Goal: Task Accomplishment & Management: Manage account settings

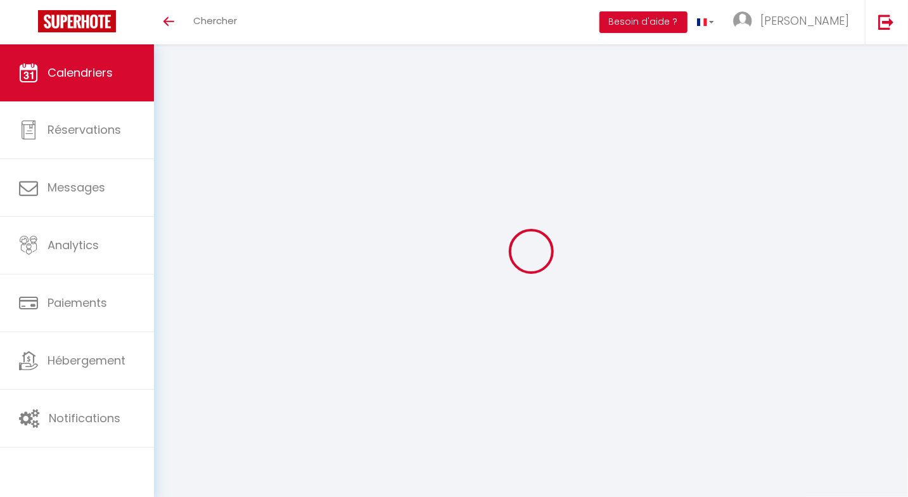
select select
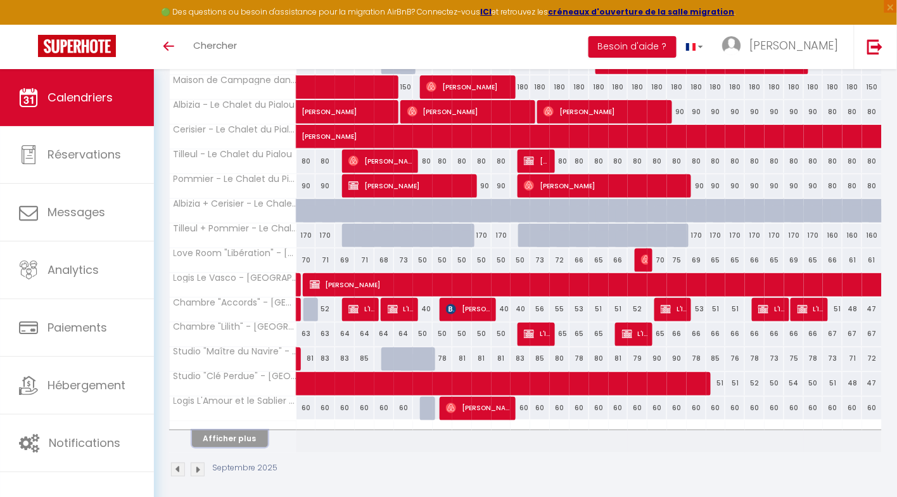
click at [239, 432] on button "Afficher plus" at bounding box center [230, 438] width 76 height 17
select select
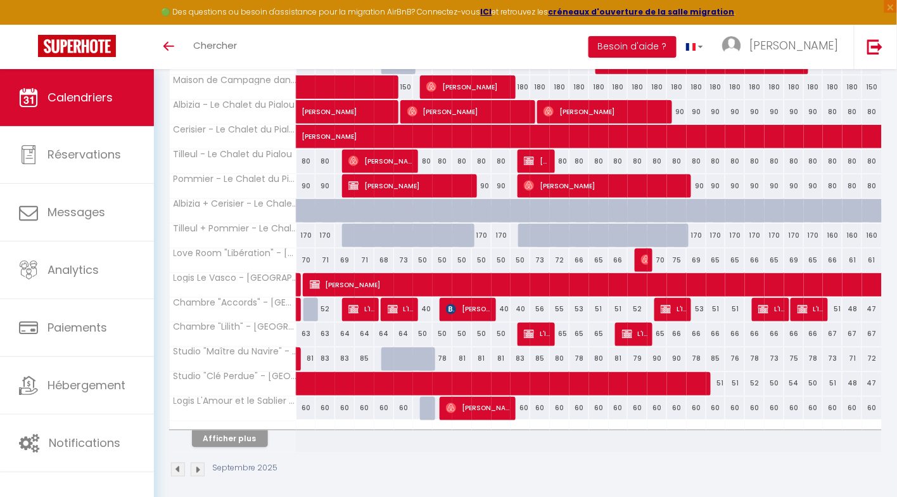
select select
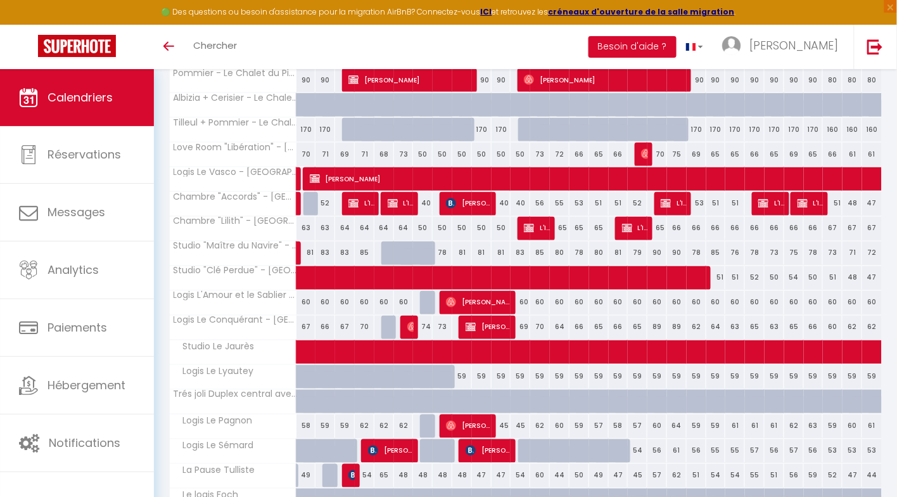
scroll to position [466, 0]
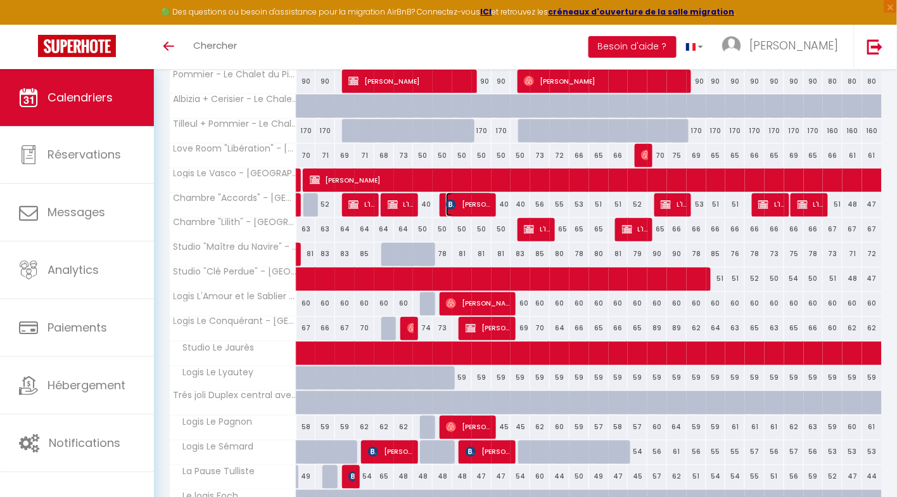
click at [455, 200] on img at bounding box center [451, 205] width 10 height 10
select select "OK"
select select "KO"
select select "0"
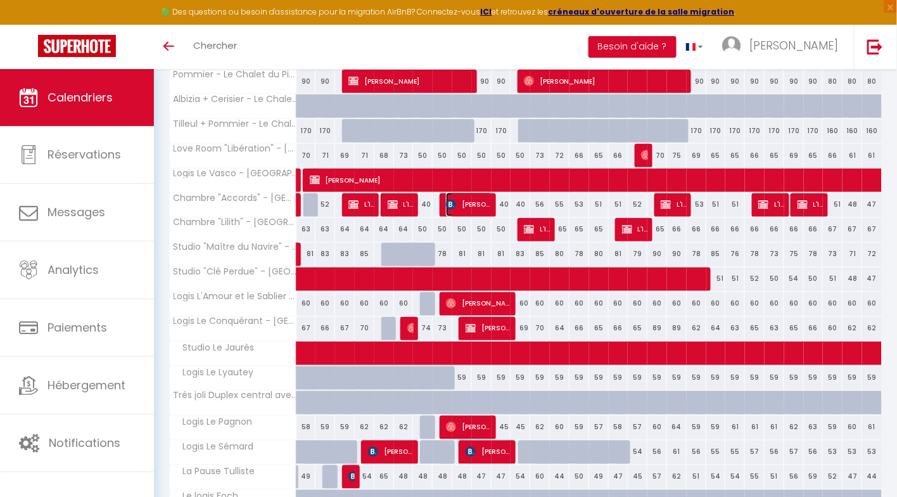
select select "1"
select select
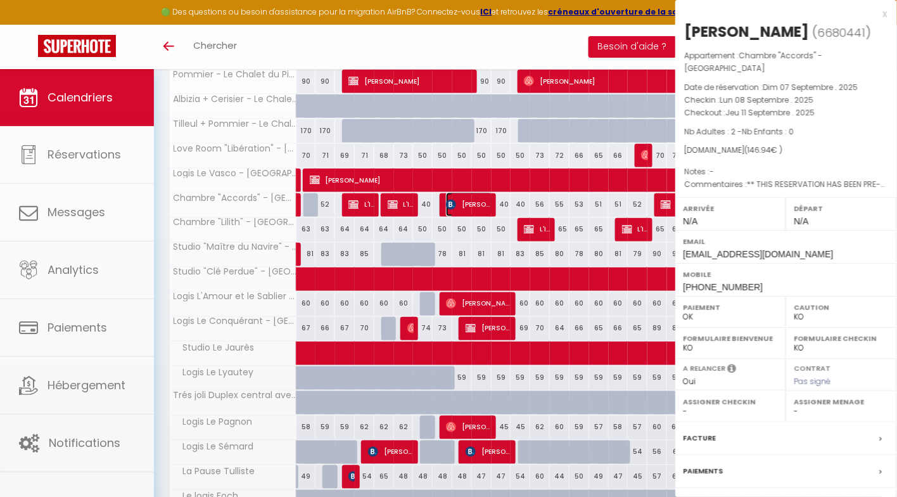
select select "45985"
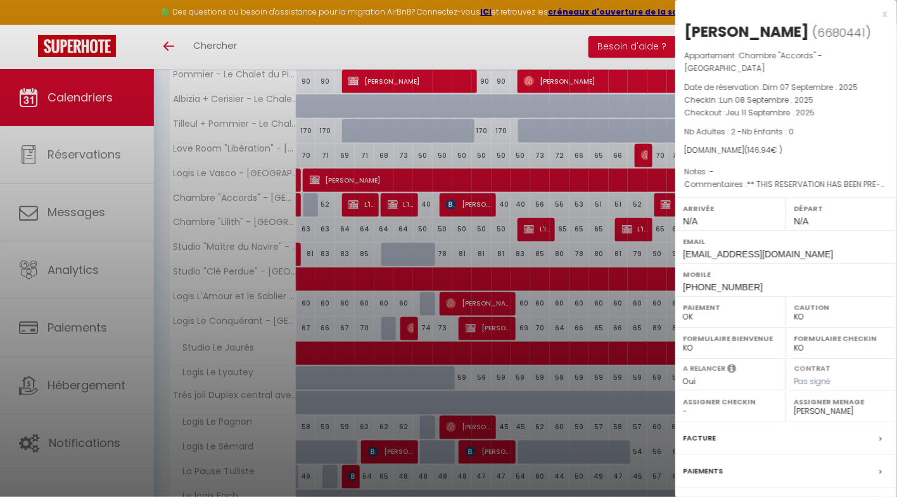
click at [759, 281] on label "Mobile" at bounding box center [786, 274] width 205 height 13
click at [772, 296] on div "Mobile +34605759966" at bounding box center [787, 279] width 222 height 33
click at [749, 137] on span "Nb Enfants : 0" at bounding box center [769, 131] width 52 height 11
click at [451, 202] on div at bounding box center [448, 248] width 897 height 497
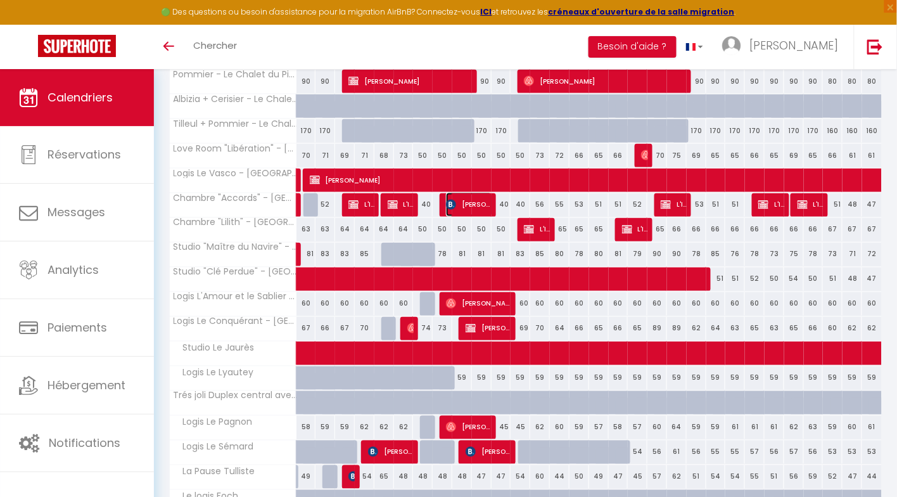
click at [451, 202] on img at bounding box center [451, 205] width 10 height 10
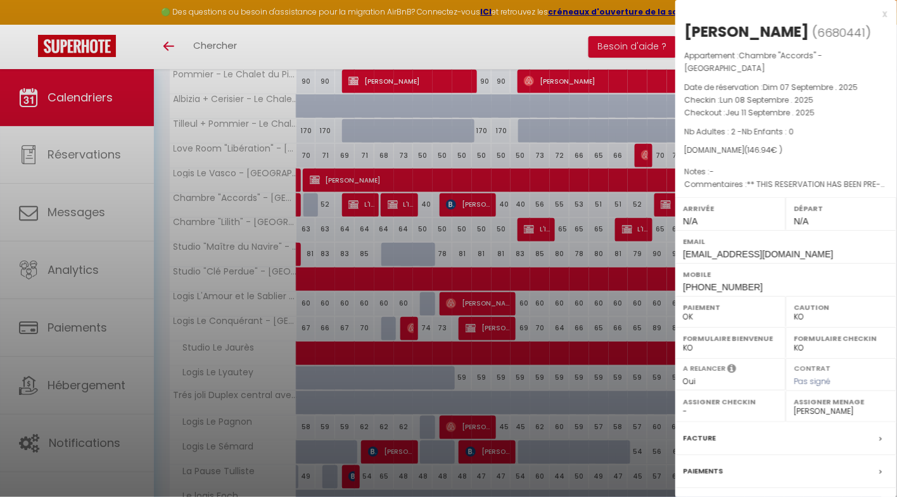
click at [701, 445] on label "Facture" at bounding box center [700, 438] width 33 height 13
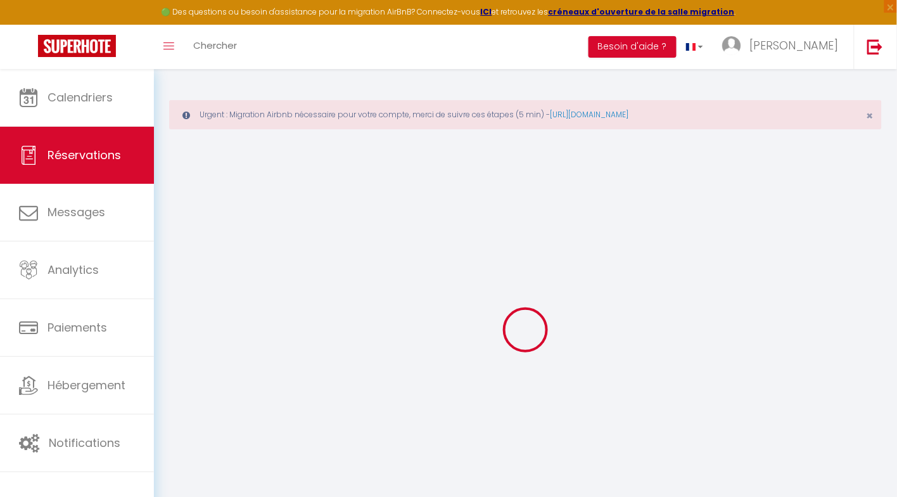
select select "cleaning"
select select "other"
select select "taxes"
select select
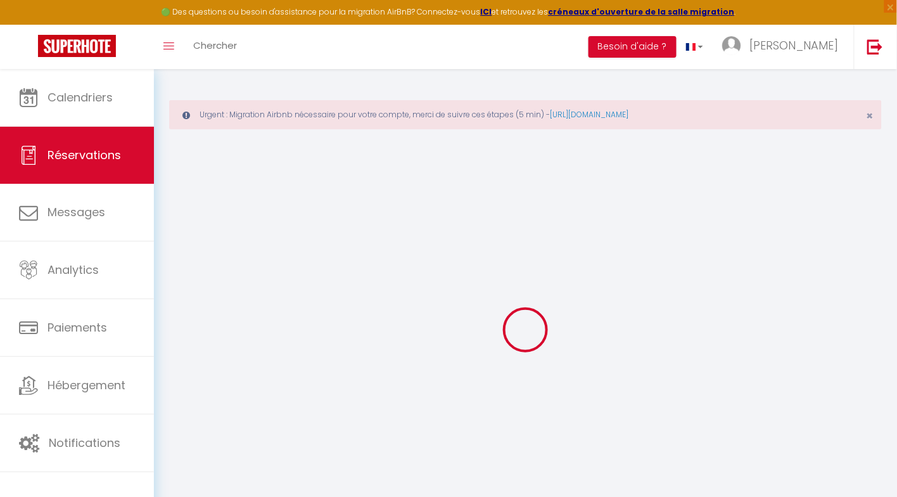
checkbox input "false"
select select
checkbox input "false"
type textarea "** THIS RESERVATION HAS BEEN PRE-PAID ** BOOKING NOTE : Payment charge is EUR 2…"
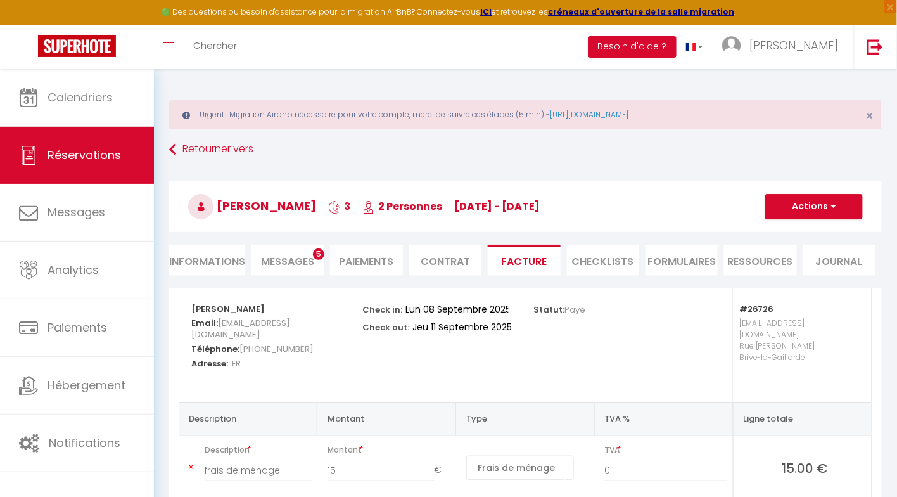
click at [302, 258] on span "Messages" at bounding box center [287, 261] width 53 height 15
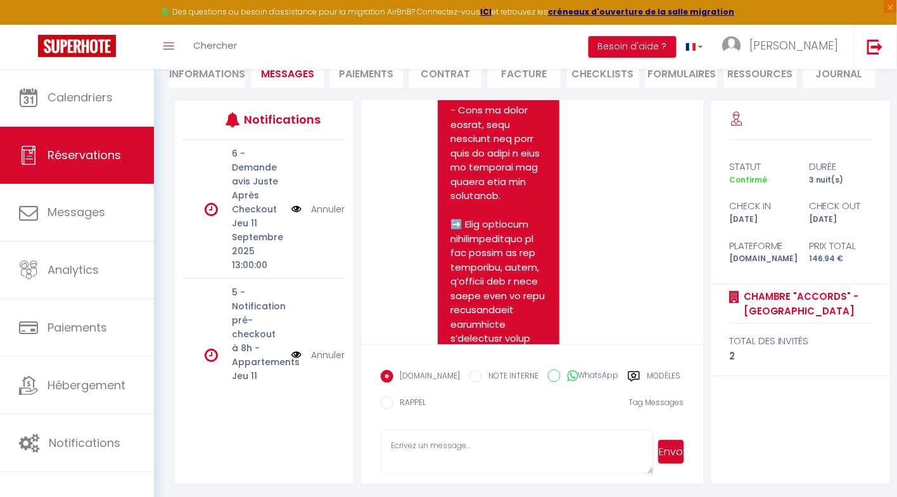
scroll to position [7701, 0]
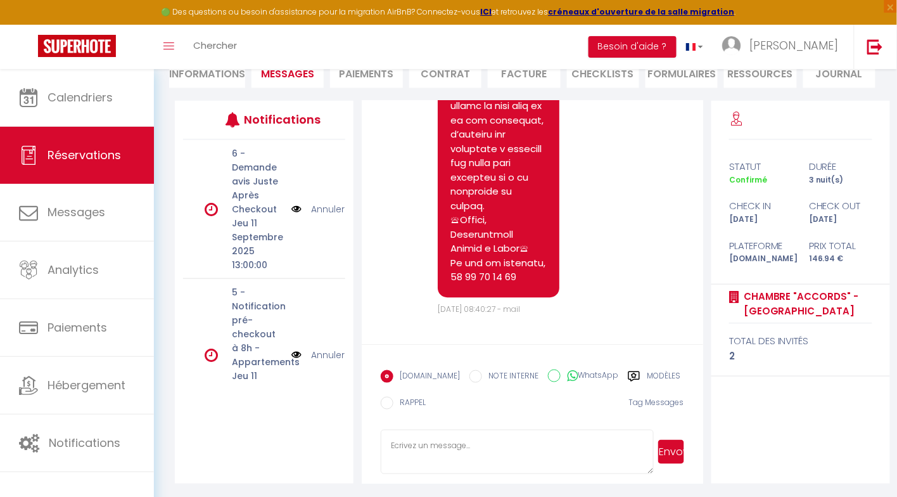
click at [420, 451] on textarea at bounding box center [517, 452] width 273 height 44
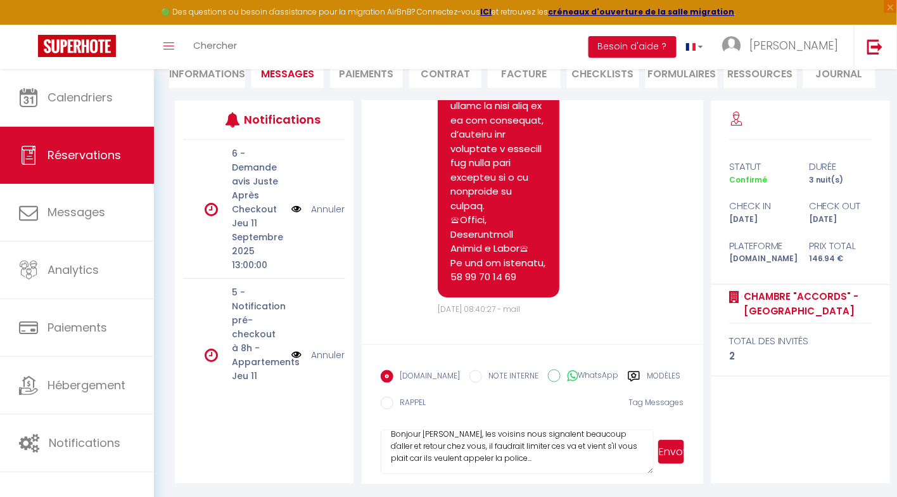
scroll to position [0, 0]
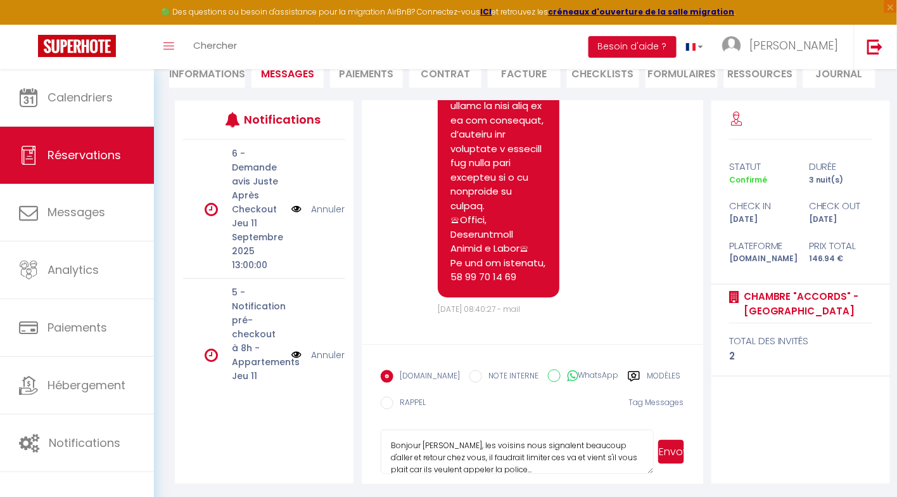
drag, startPoint x: 517, startPoint y: 470, endPoint x: 371, endPoint y: 425, distance: 152.6
click at [371, 425] on form "Booking.com NOTE INTERNE WhatsApp Modèles 10 « ‹ » › Sep 2025 2020 ~ 2030 Dim L…" at bounding box center [532, 413] width 341 height 139
type textarea "Bonjour Isabella, les voisins nous signalent beaucoup d'aller et retour chez vo…"
click at [676, 442] on button "Envoyer" at bounding box center [672, 452] width 26 height 24
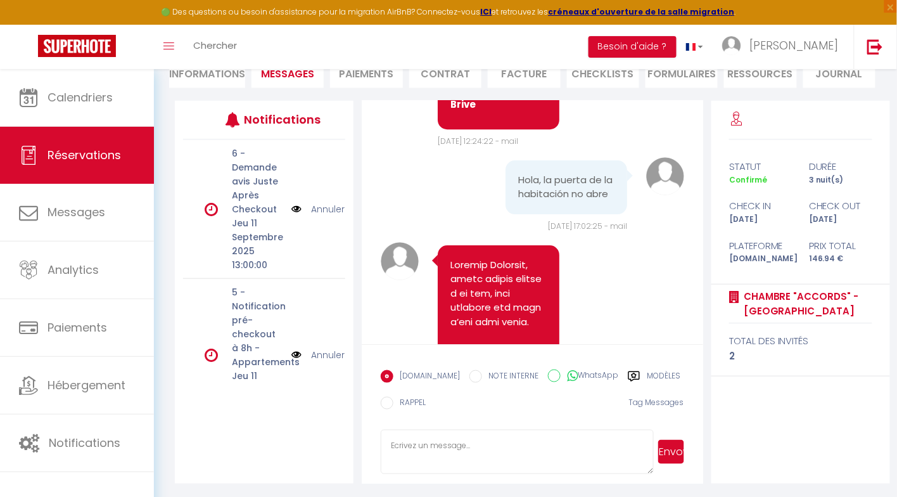
scroll to position [6521, 0]
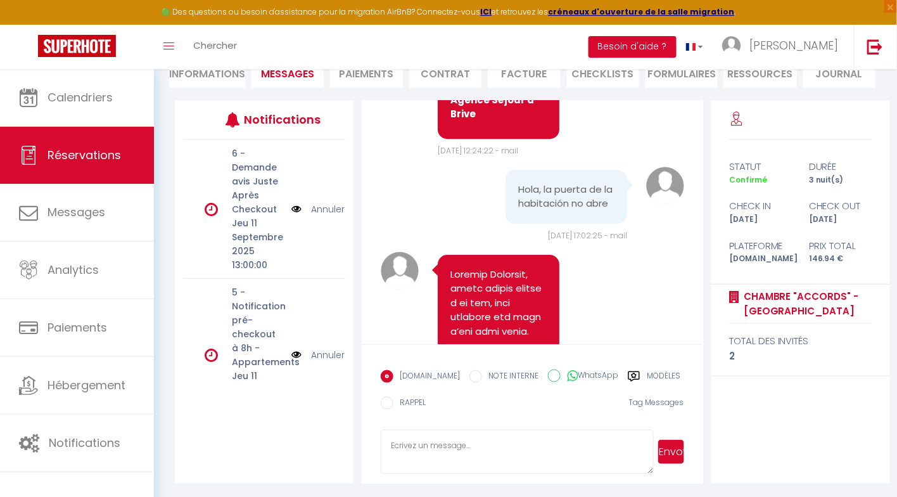
click at [187, 77] on li "Informations" at bounding box center [207, 72] width 76 height 31
select select
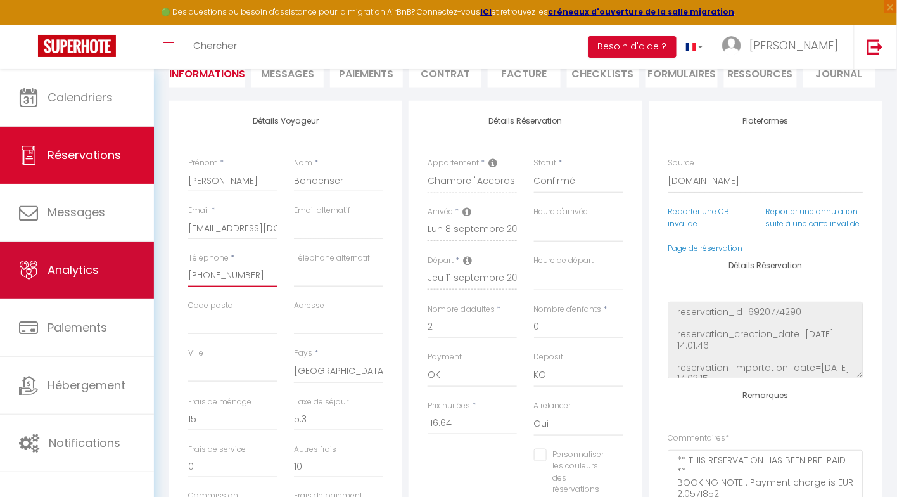
drag, startPoint x: 255, startPoint y: 279, endPoint x: 153, endPoint y: 279, distance: 102.0
click at [153, 279] on div "🟢 Des questions ou besoin d'assistance pour la migration AirBnB? Connectez-vous…" at bounding box center [448, 356] width 897 height 951
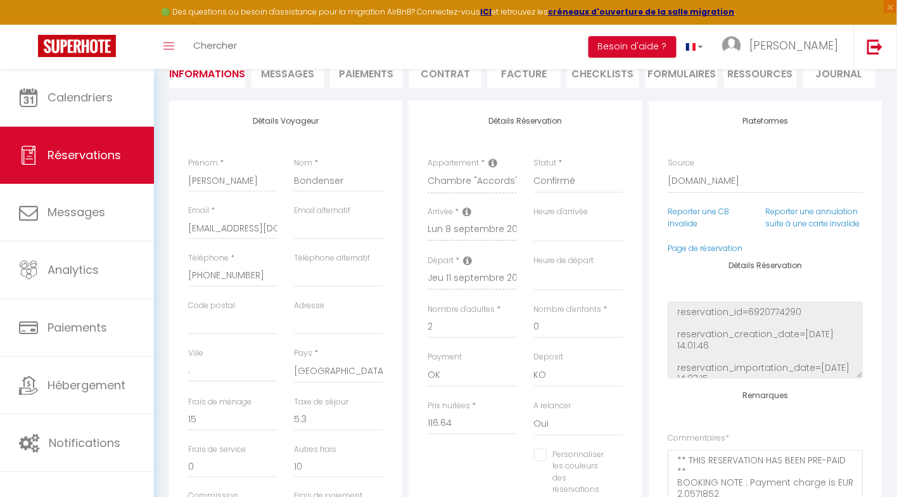
select select
checkbox input "false"
select select
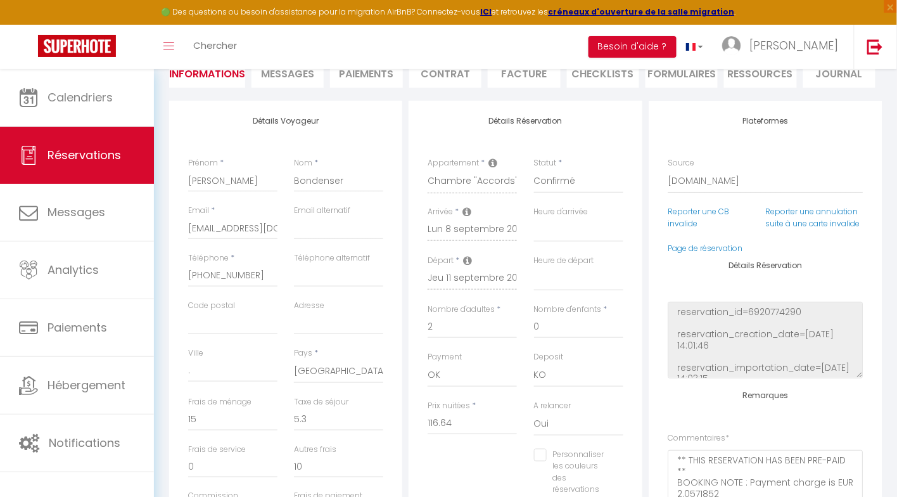
checkbox input "false"
click at [290, 77] on span "Messages" at bounding box center [287, 74] width 53 height 15
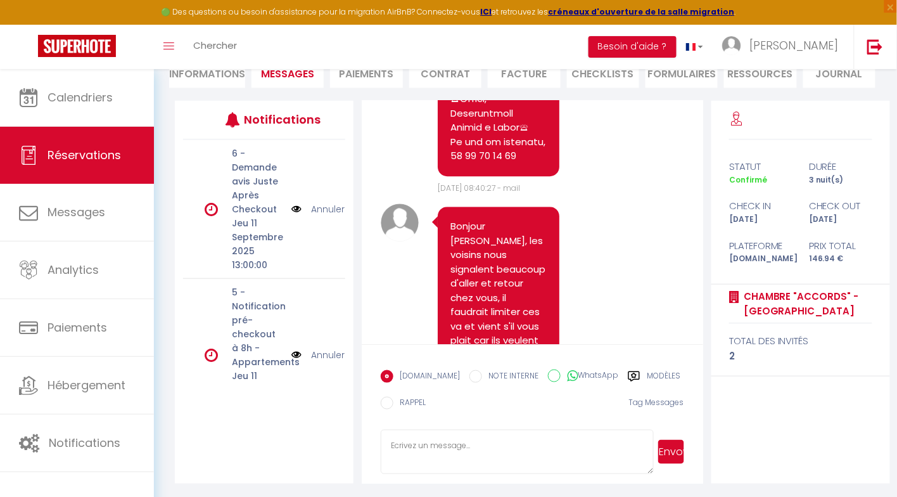
scroll to position [7899, 0]
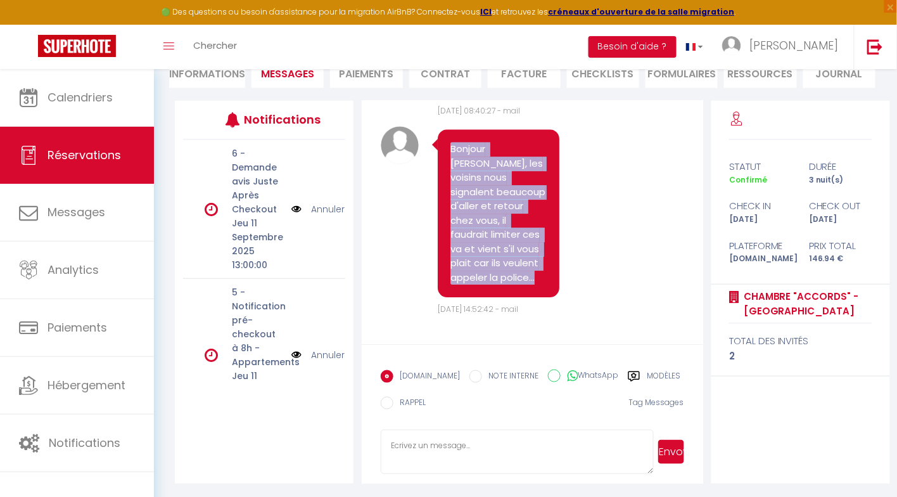
drag, startPoint x: 449, startPoint y: 148, endPoint x: 575, endPoint y: 267, distance: 174.0
click at [575, 267] on div "Note Sms Bonjour Isabella, les voisins nous signalent beaucoup d'aller et retou…" at bounding box center [532, 221] width 303 height 190
copy div "Bonjour Isabella, les voisins nous signalent beaucoup d'aller et retour chez vo…"
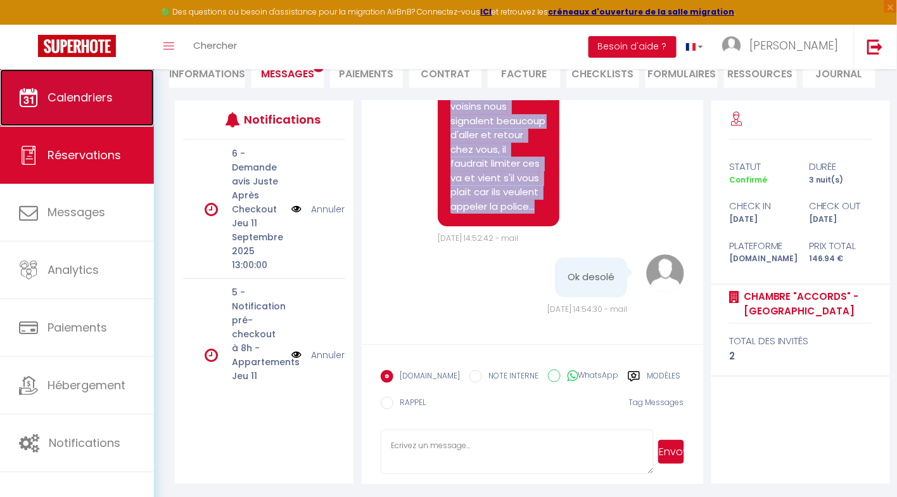
click at [72, 92] on span "Calendriers" at bounding box center [80, 97] width 65 height 16
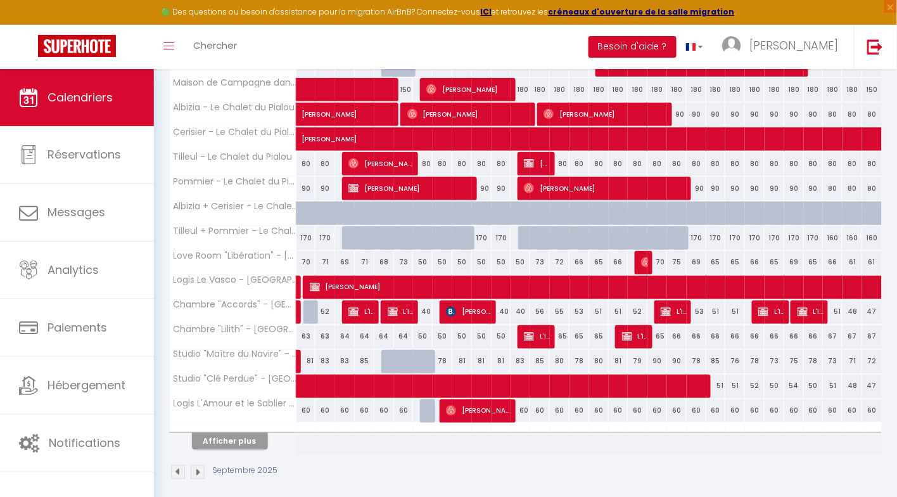
scroll to position [415, 0]
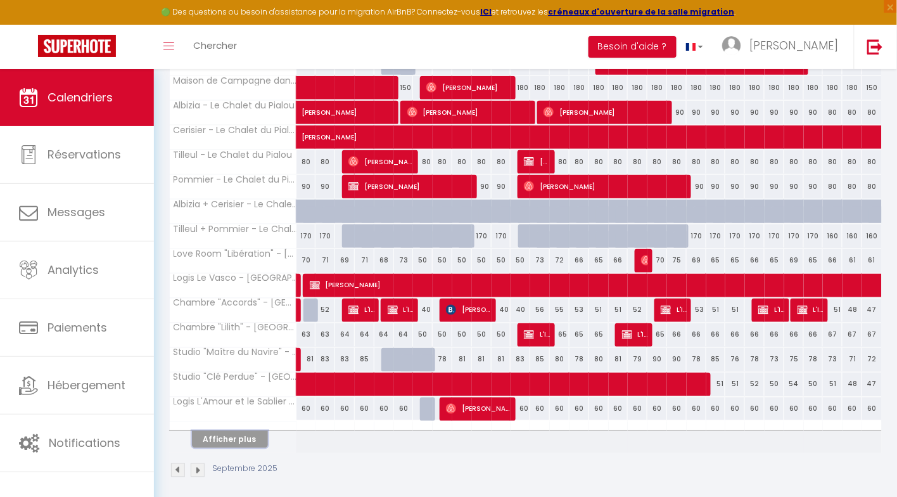
click at [244, 431] on button "Afficher plus" at bounding box center [230, 439] width 76 height 17
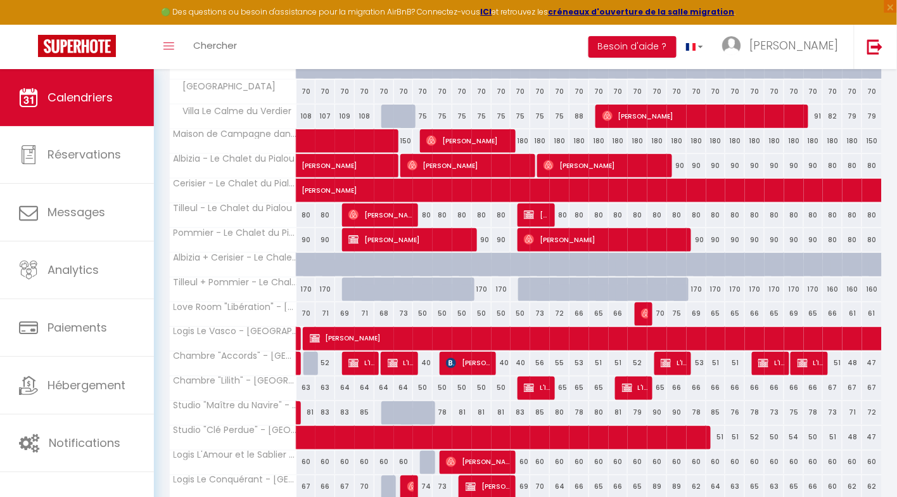
scroll to position [378, 0]
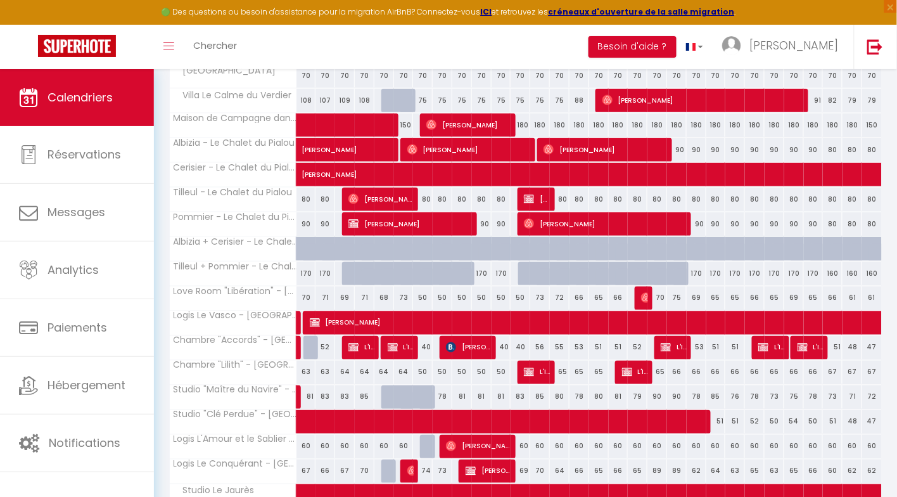
click at [441, 389] on div "78" at bounding box center [443, 396] width 20 height 23
type input "78"
type input "Lun 08 Septembre 2025"
type input "[DATE] Septembre 2025"
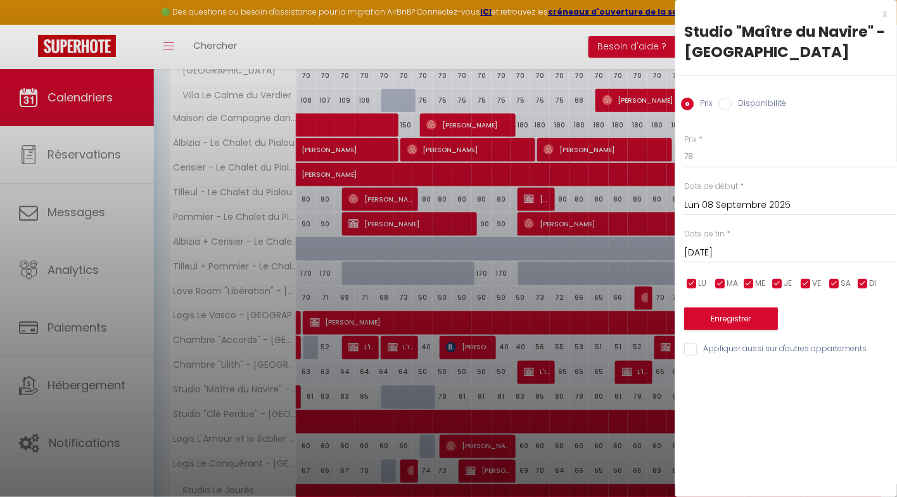
click at [740, 101] on label "Disponibilité" at bounding box center [760, 105] width 55 height 14
click at [733, 101] on input "Disponibilité" at bounding box center [726, 104] width 13 height 13
radio input "true"
radio input "false"
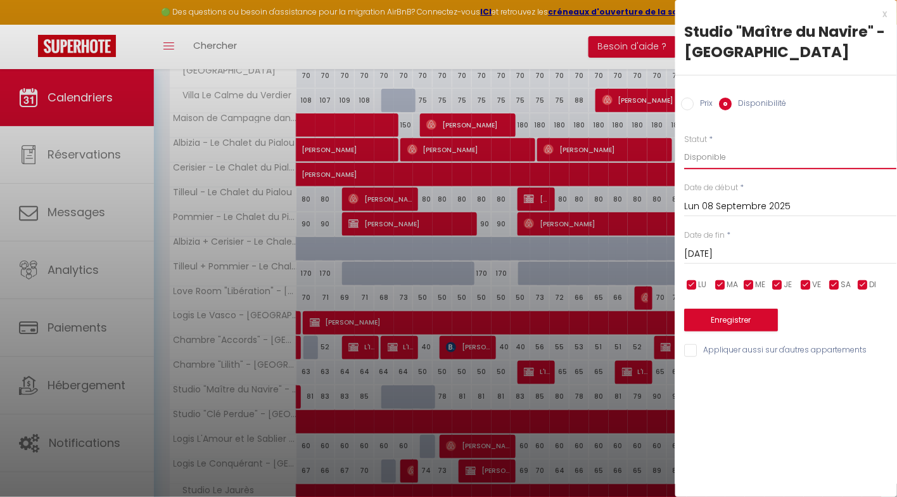
click at [710, 151] on select "Disponible Indisponible" at bounding box center [791, 157] width 212 height 24
select select "0"
click at [685, 145] on select "Disponible Indisponible" at bounding box center [791, 157] width 212 height 24
click at [743, 248] on input "[DATE] Septembre 2025" at bounding box center [791, 254] width 212 height 16
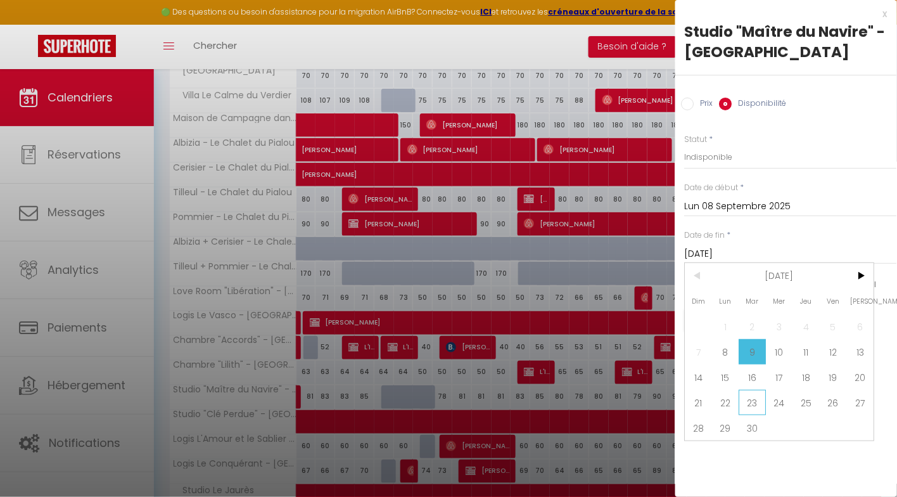
click at [744, 405] on span "23" at bounding box center [753, 402] width 27 height 25
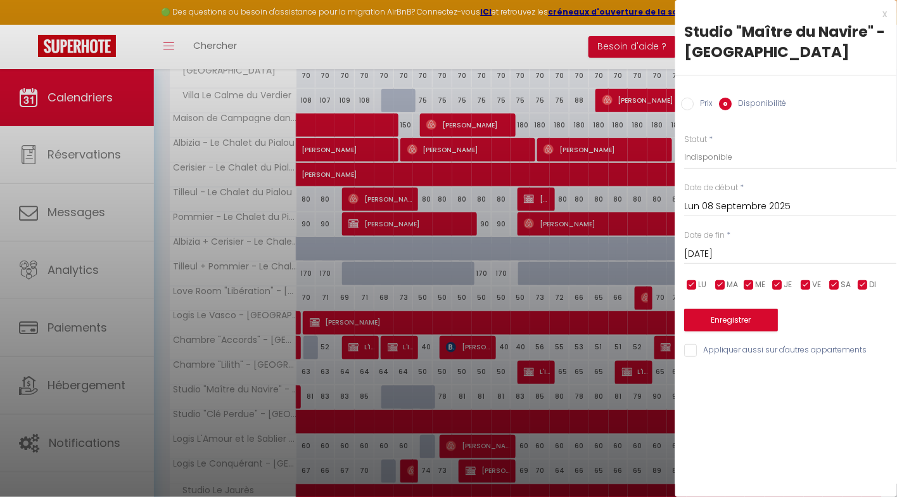
click at [734, 247] on input "Mar 23 Septembre 2025" at bounding box center [791, 254] width 212 height 16
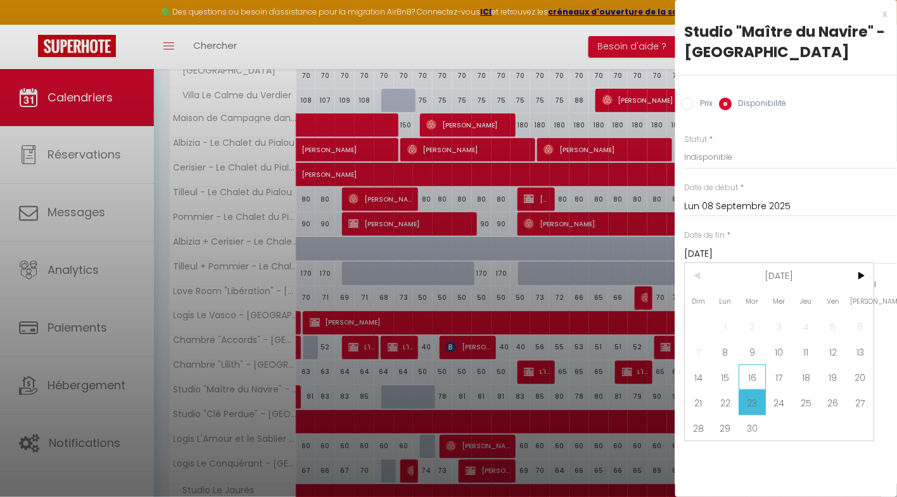
click at [753, 371] on span "16" at bounding box center [753, 376] width 27 height 25
type input "Mar 16 Septembre 2025"
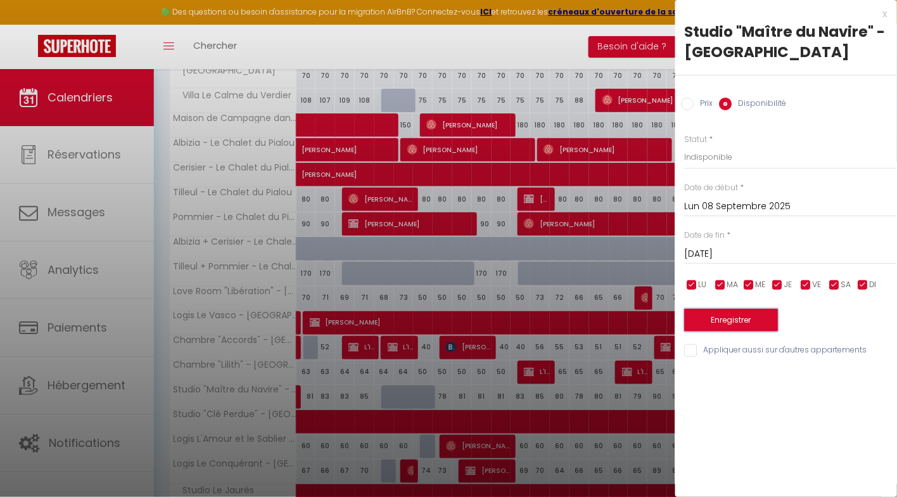
click at [740, 322] on button "Enregistrer" at bounding box center [732, 320] width 94 height 23
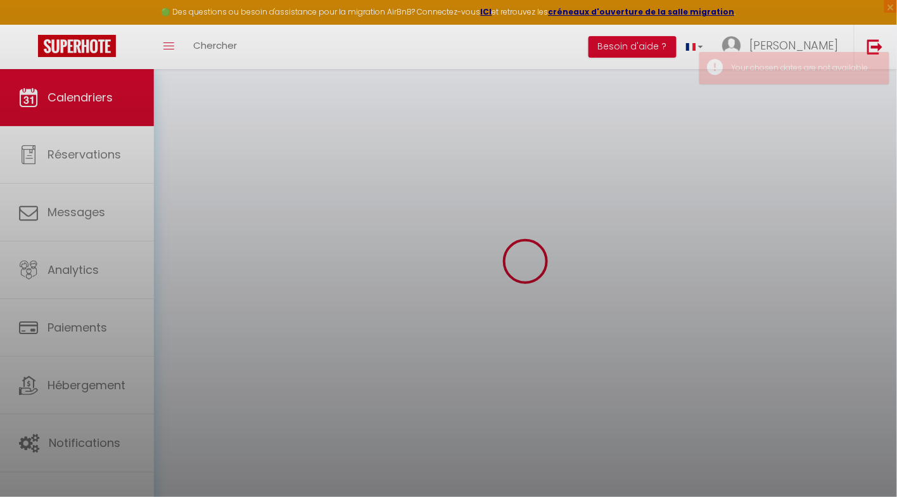
select select "0"
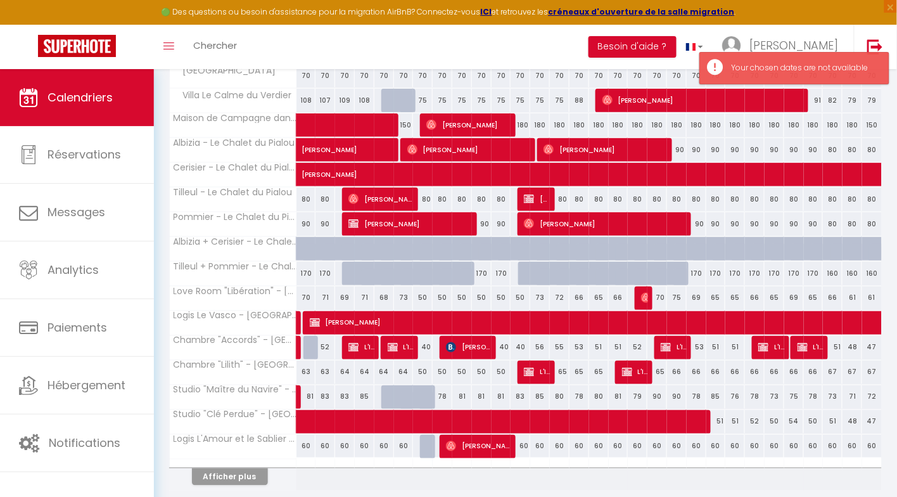
click at [446, 395] on div "78" at bounding box center [443, 396] width 20 height 23
type input "[DATE] Septembre 2025"
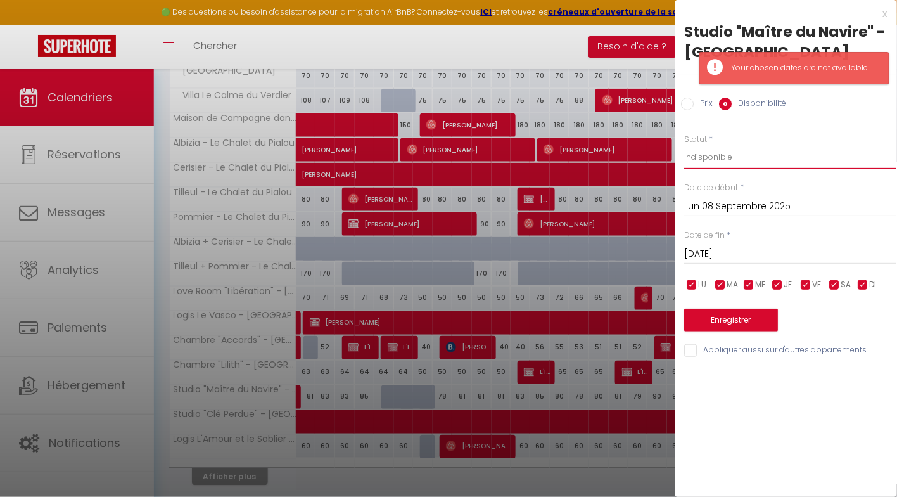
click at [712, 153] on select "Disponible Indisponible" at bounding box center [791, 157] width 212 height 24
select select "0"
click at [685, 145] on select "Disponible Indisponible" at bounding box center [791, 157] width 212 height 24
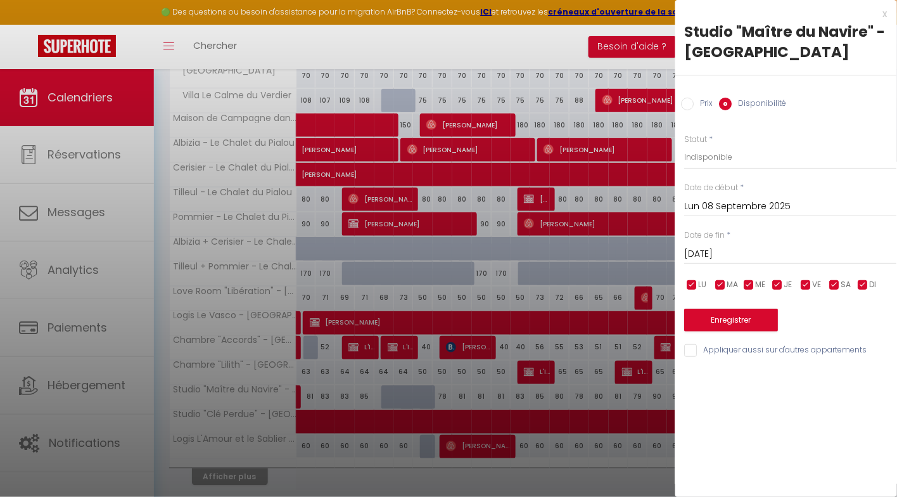
click at [716, 207] on input "Lun 08 Septembre 2025" at bounding box center [791, 206] width 212 height 16
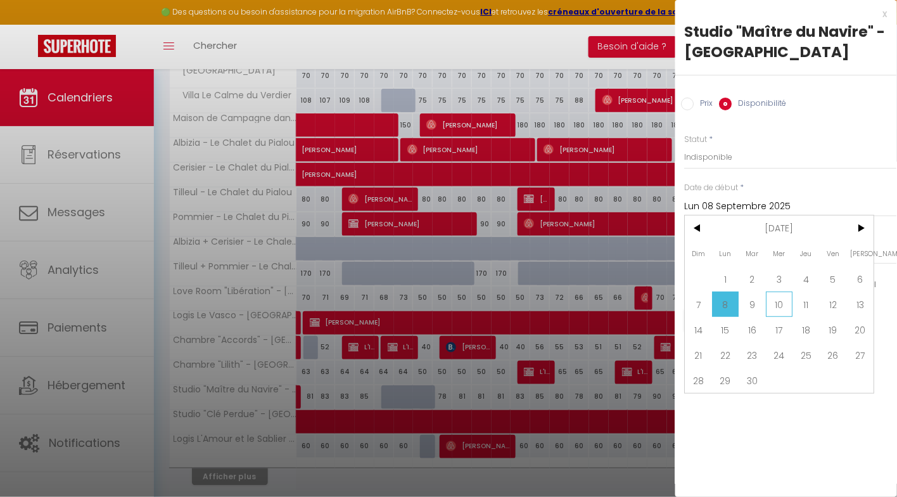
click at [780, 297] on span "10" at bounding box center [780, 304] width 27 height 25
type input "Mer 10 Septembre 2025"
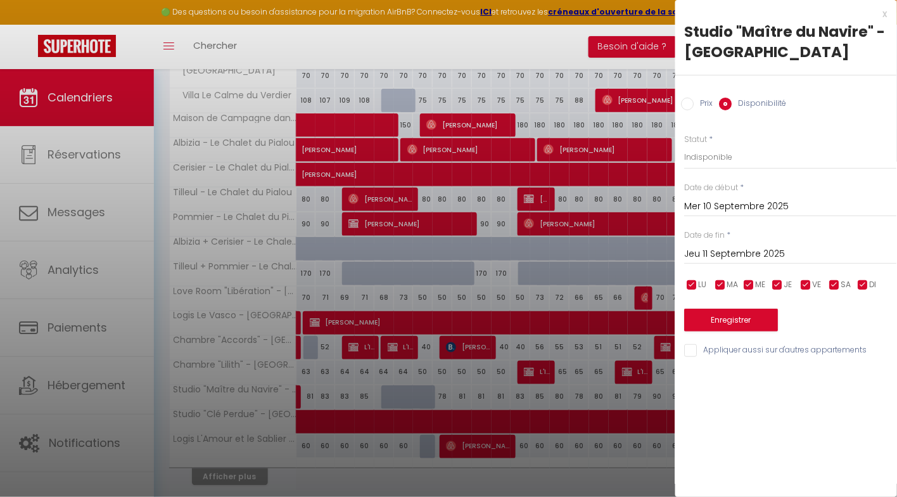
click at [757, 256] on input "Jeu 11 Septembre 2025" at bounding box center [791, 254] width 212 height 16
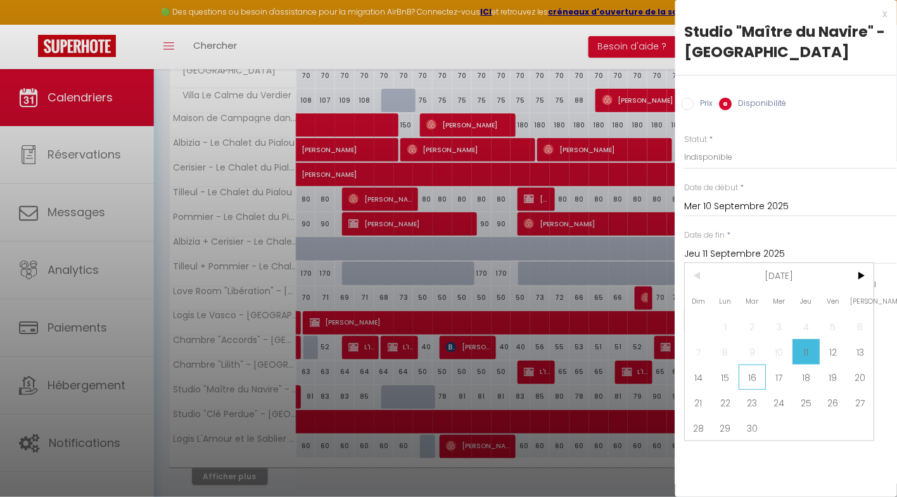
click at [745, 378] on span "16" at bounding box center [753, 376] width 27 height 25
type input "Mar 16 Septembre 2025"
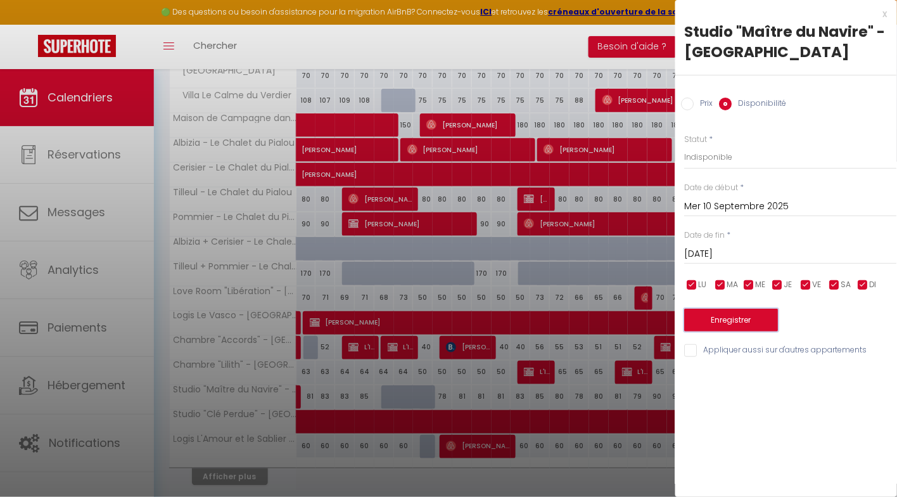
click at [731, 319] on button "Enregistrer" at bounding box center [732, 320] width 94 height 23
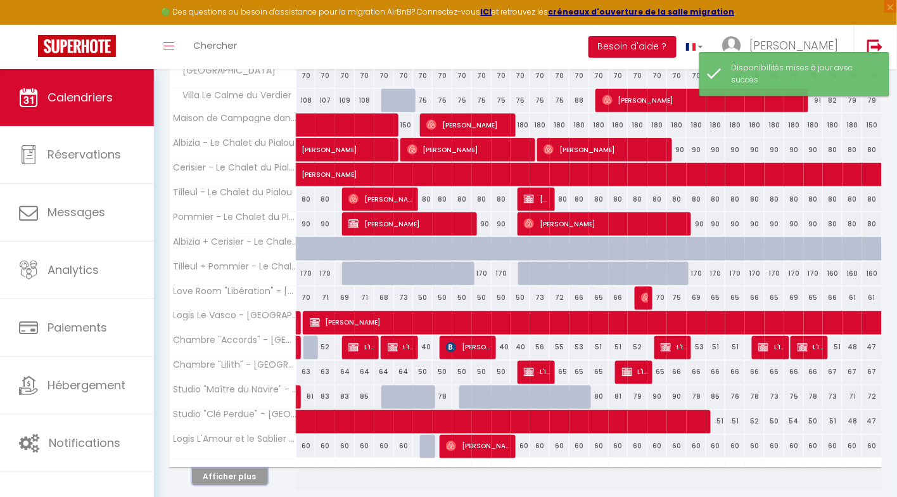
click at [214, 471] on button "Afficher plus" at bounding box center [230, 476] width 76 height 17
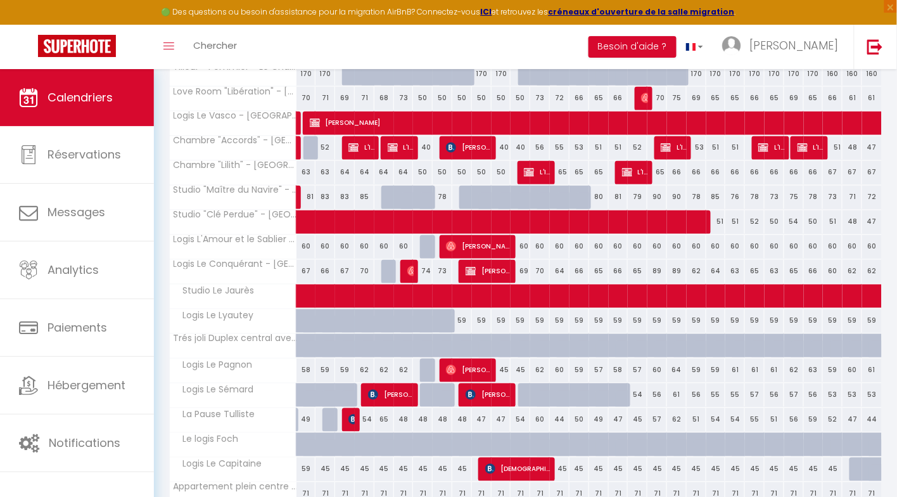
scroll to position [629, 0]
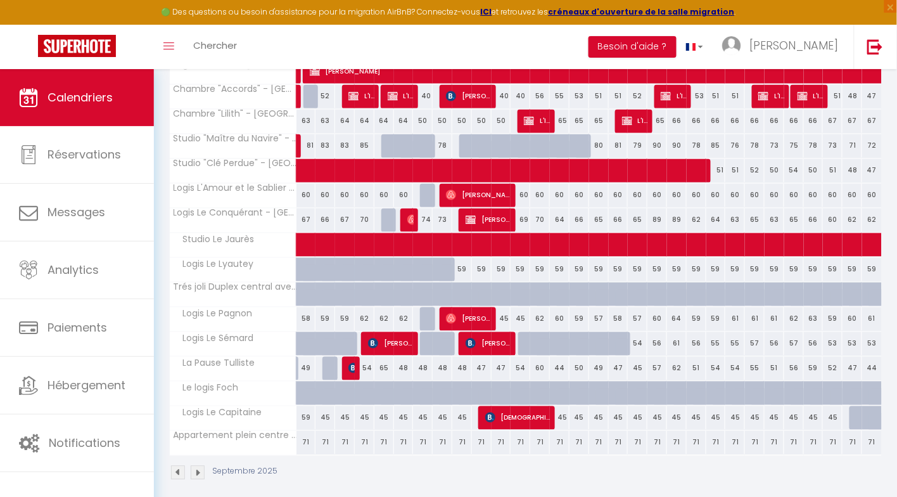
click at [638, 336] on div "54" at bounding box center [638, 343] width 20 height 23
select select "1"
type input "Jeu 18 Septembre 2025"
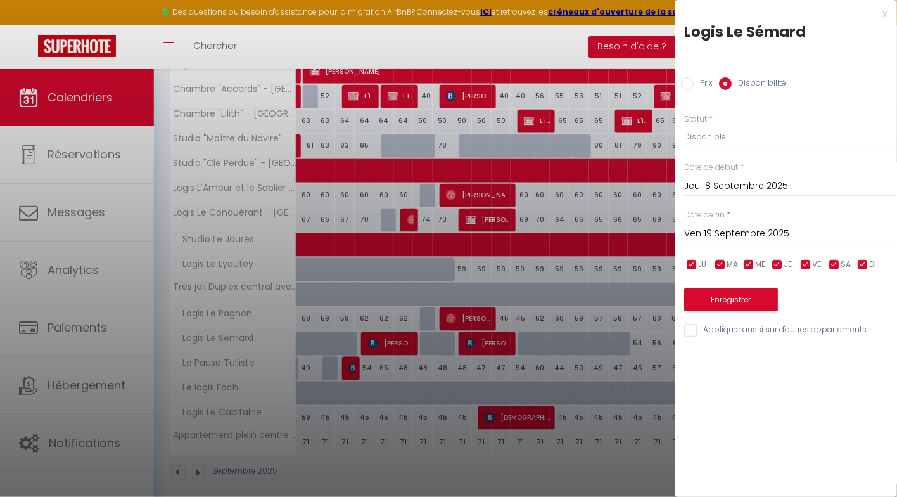
click at [754, 212] on div "Date de fin * Ven 19 Septembre 2025 < Sep 2025 > Dim Lun Mar Mer Jeu Ven Sam 1 …" at bounding box center [791, 226] width 212 height 35
click at [755, 219] on div "Date de fin * Ven 19 Septembre 2025 < Sep 2025 > Dim Lun Mar Mer Jeu Ven Sam 1 …" at bounding box center [791, 226] width 212 height 35
click at [755, 229] on input "Ven 19 Septembre 2025" at bounding box center [791, 234] width 212 height 16
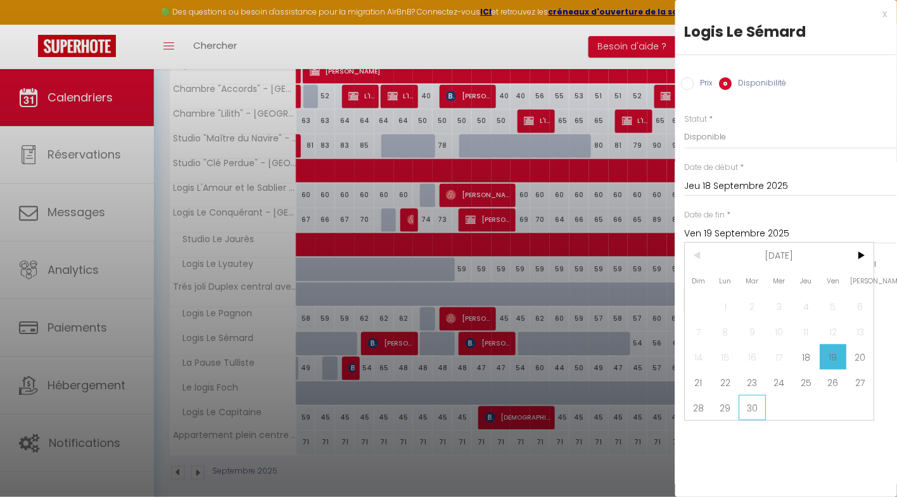
click at [755, 408] on span "30" at bounding box center [753, 407] width 27 height 25
type input "Mar 30 Septembre 2025"
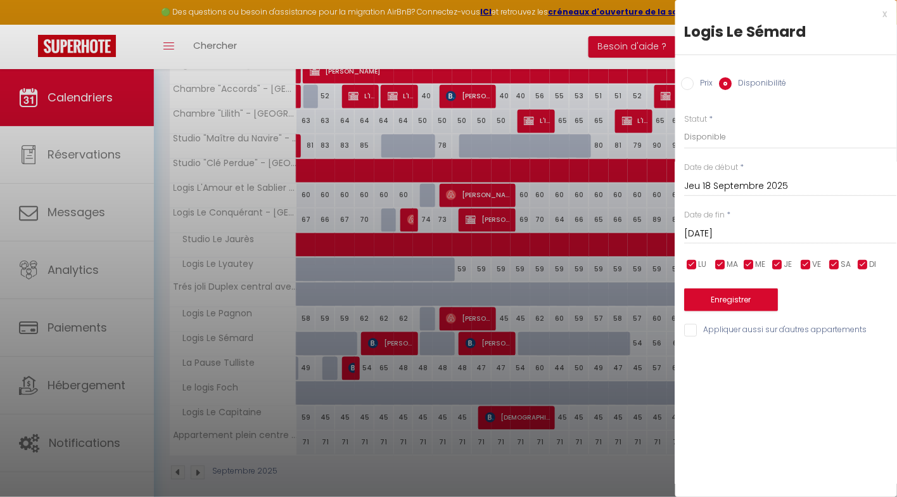
click at [782, 232] on input "Mar 30 Septembre 2025" at bounding box center [791, 234] width 212 height 16
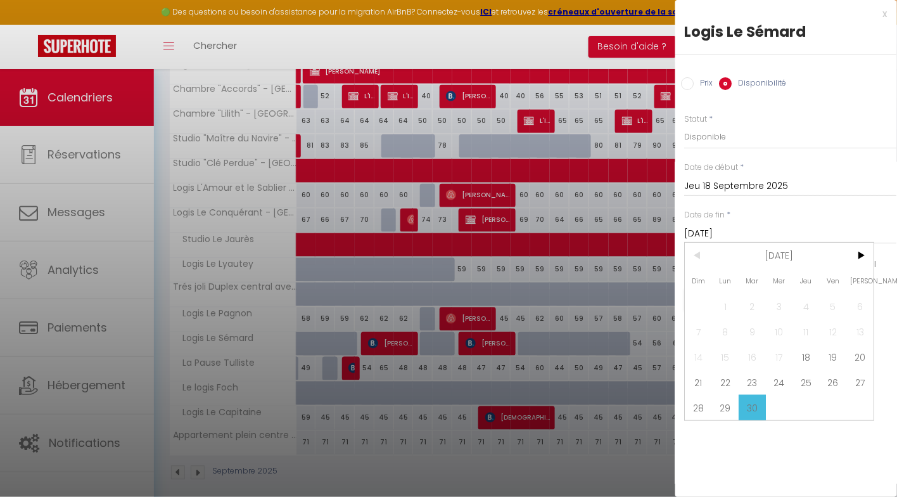
click at [761, 411] on span "30" at bounding box center [753, 407] width 27 height 25
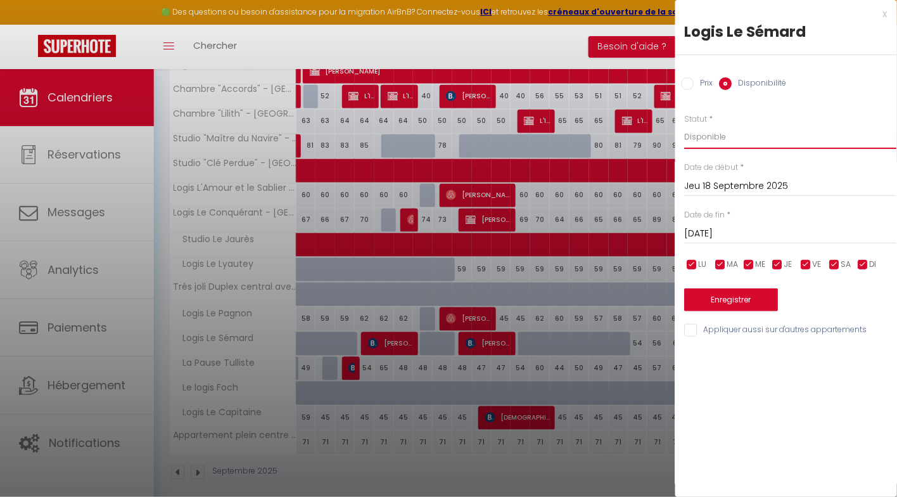
click at [717, 138] on select "Disponible Indisponible" at bounding box center [791, 137] width 212 height 24
select select "0"
click at [685, 125] on select "Disponible Indisponible" at bounding box center [791, 137] width 212 height 24
click at [730, 298] on button "Enregistrer" at bounding box center [732, 299] width 94 height 23
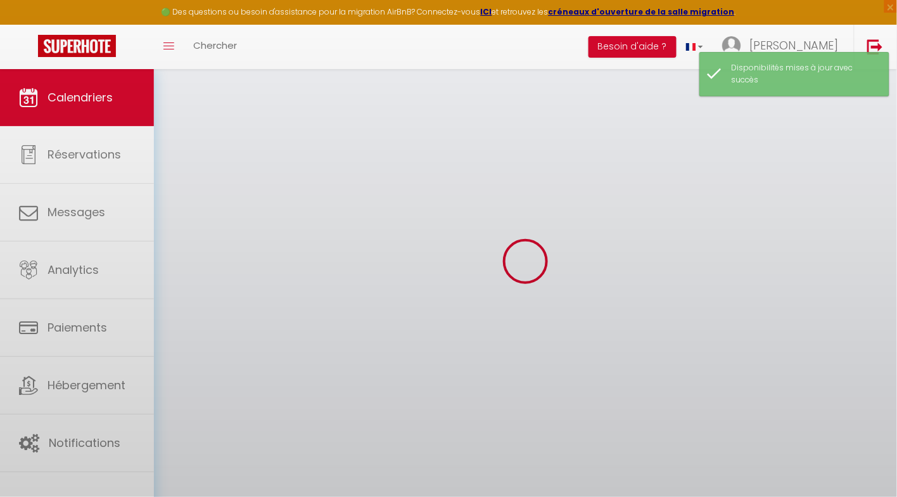
scroll to position [415, 0]
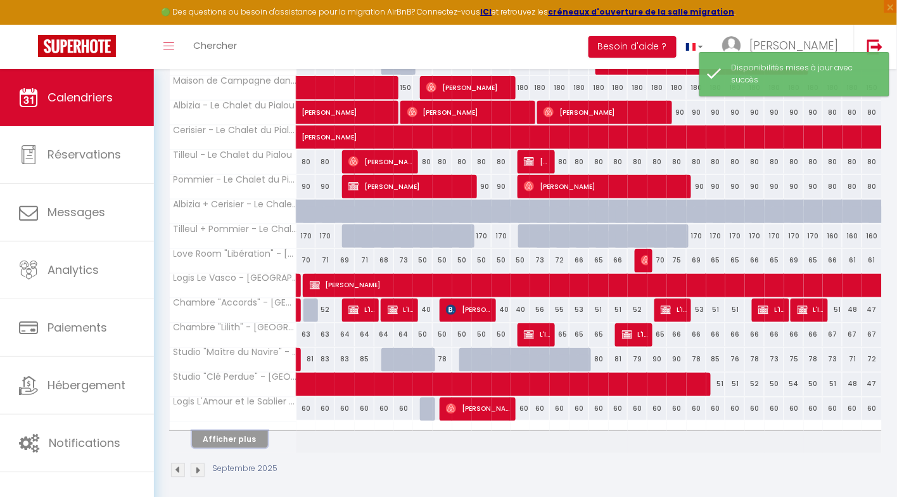
click at [225, 435] on button "Afficher plus" at bounding box center [230, 439] width 76 height 17
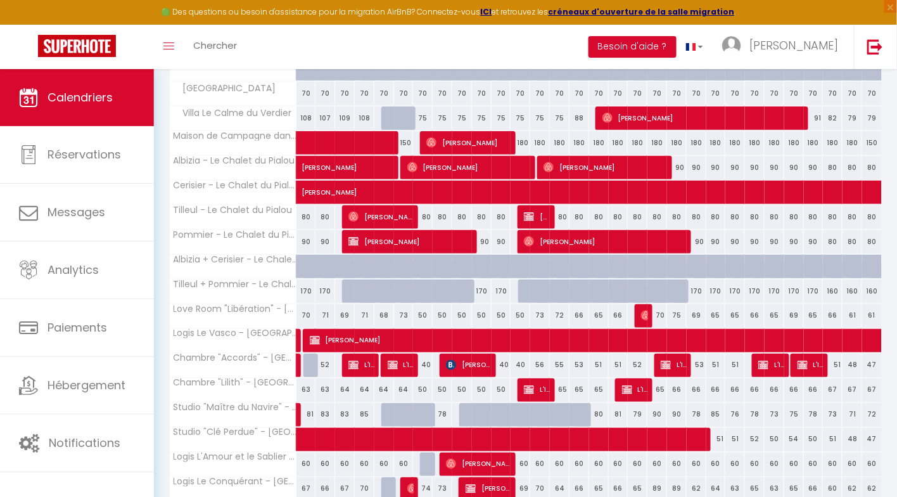
scroll to position [365, 0]
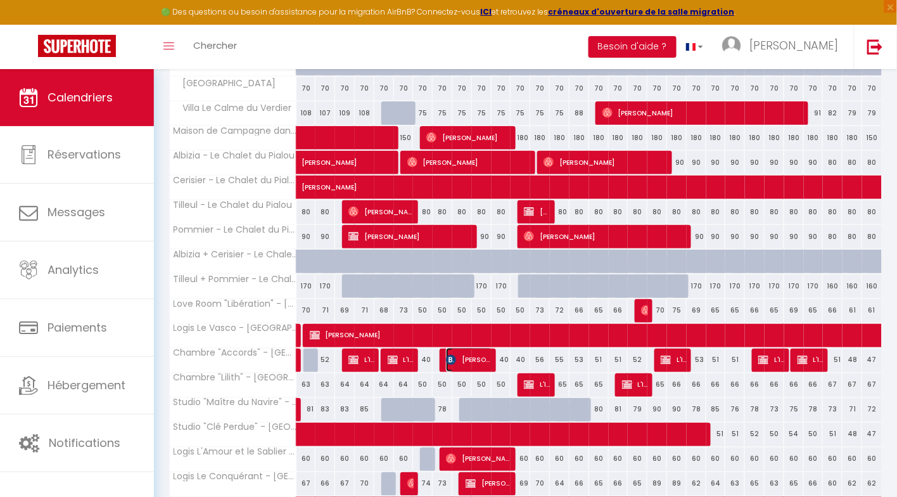
click at [456, 358] on span "[PERSON_NAME]" at bounding box center [469, 360] width 46 height 24
select select "OK"
select select "KO"
select select "0"
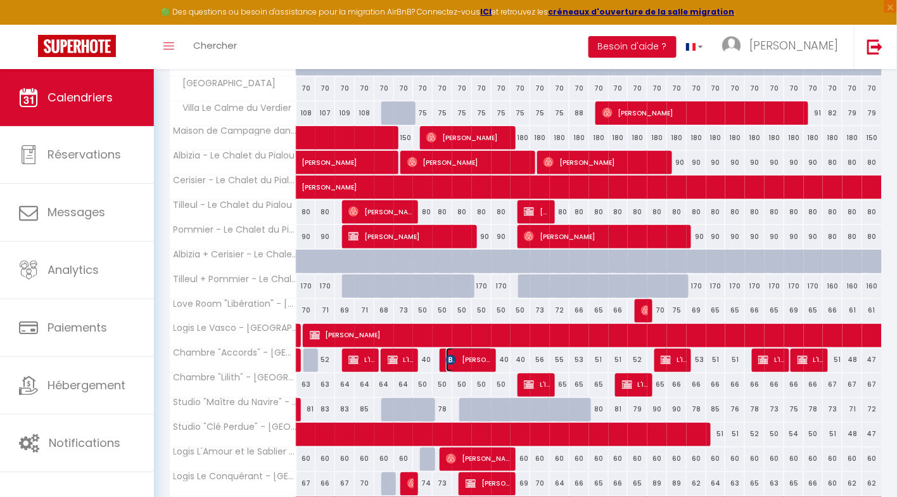
select select "1"
select select
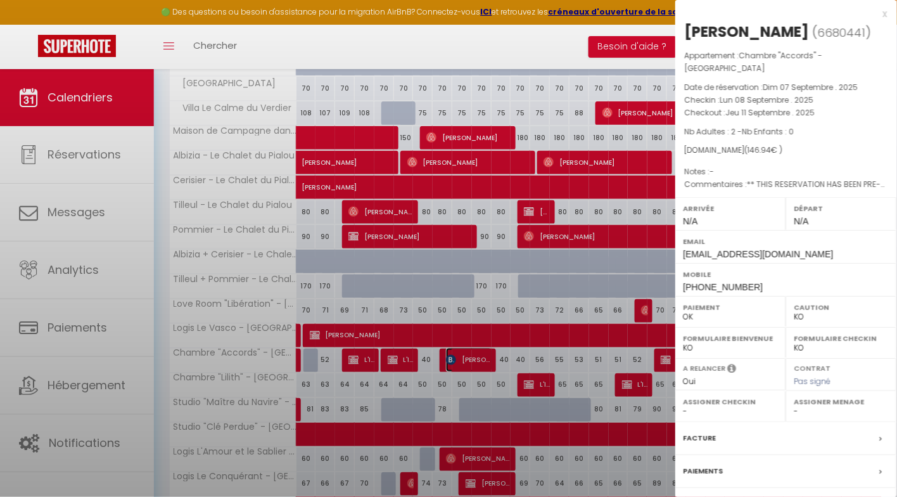
select select "45985"
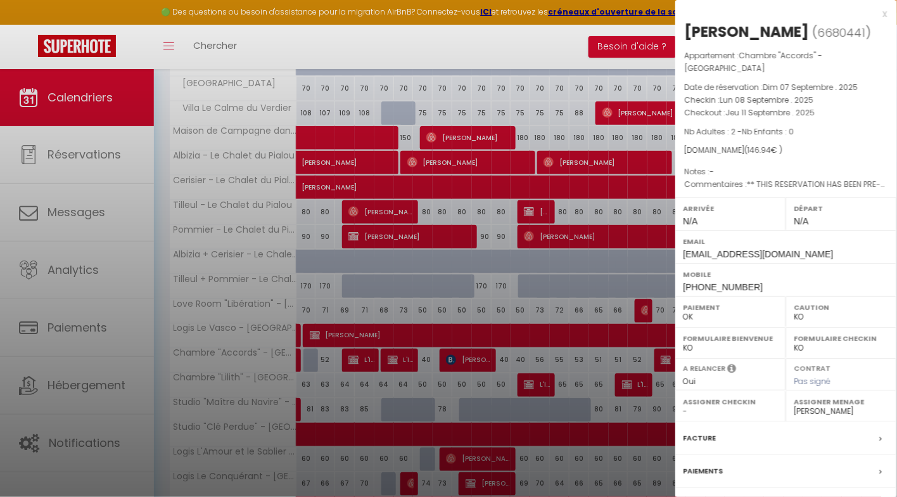
click at [700, 445] on label "Facture" at bounding box center [700, 438] width 33 height 13
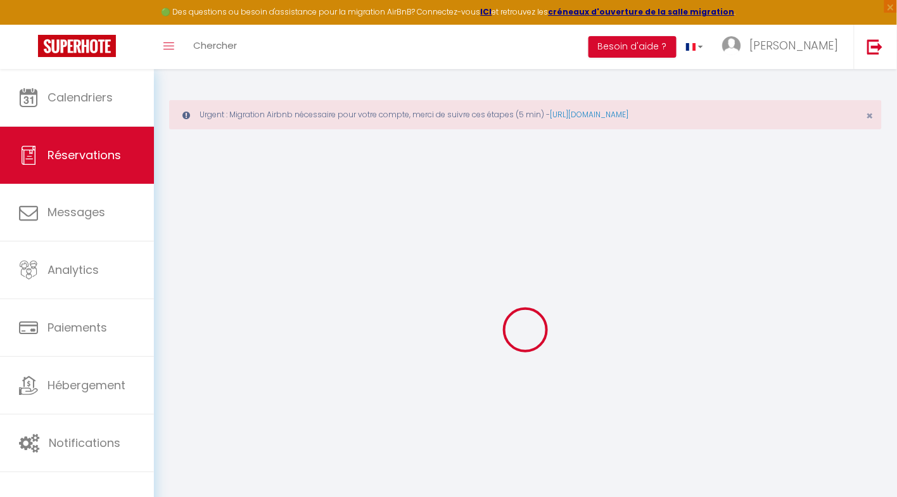
type input "Isabella"
type input "Bondenser"
type input "ibonde.281300@guest.booking.com"
type input "+34605759966"
type input "."
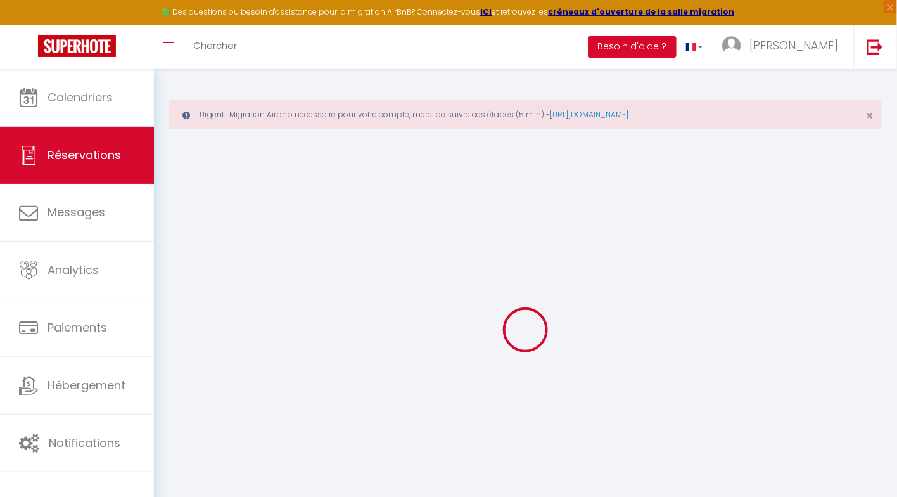
select select "FR"
type input "10"
type input "24.08"
type input "2.06"
select select "26726"
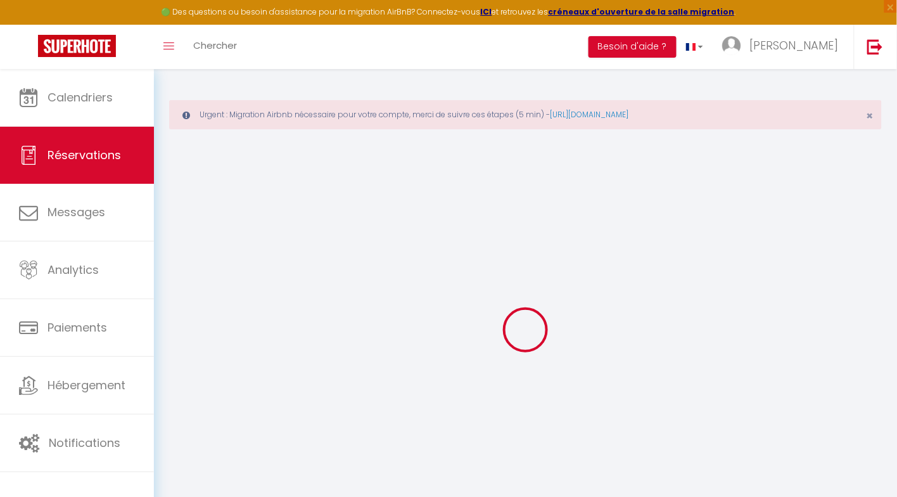
select select "1"
select select
type input "2"
select select "12"
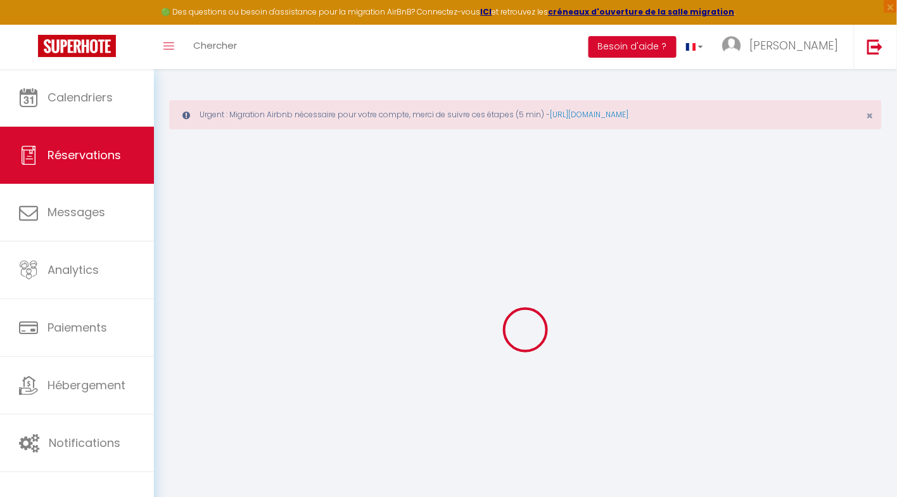
select select "14"
type input "116.64"
checkbox input "false"
type input "0"
select select "2"
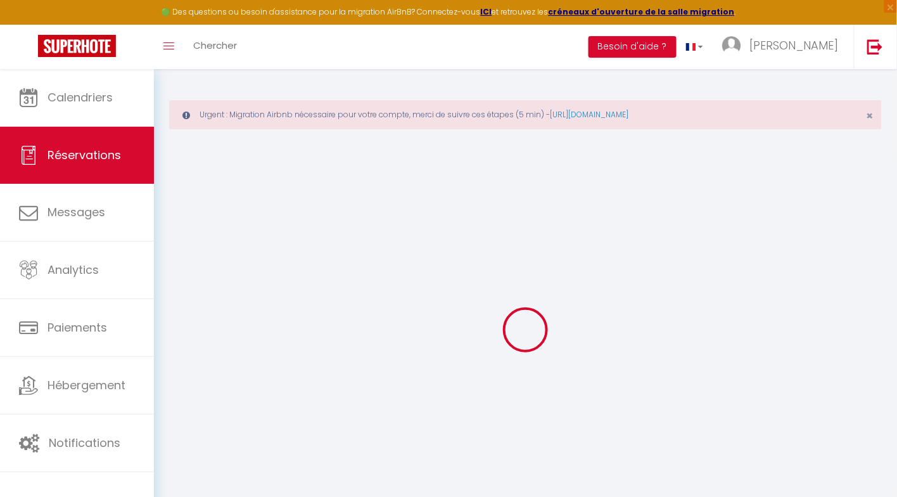
type input "15"
type input "10"
type input "0"
select select
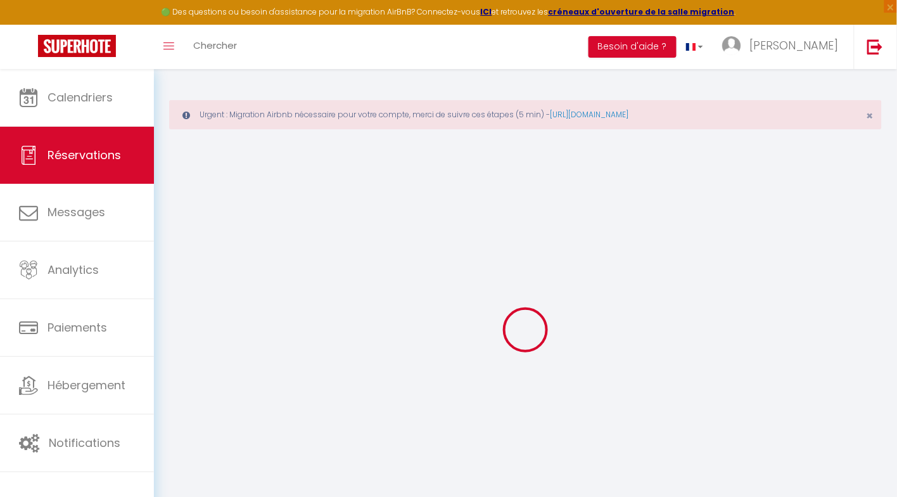
checkbox input "false"
select select
checkbox input "false"
select select
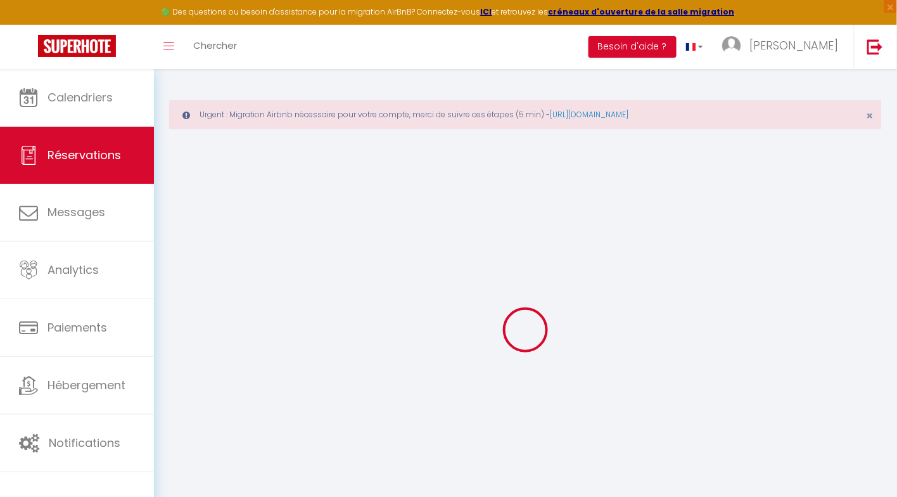
select select
checkbox input "false"
type textarea "** THIS RESERVATION HAS BEEN PRE-PAID ** BOOKING NOTE : Payment charge is EUR 2…"
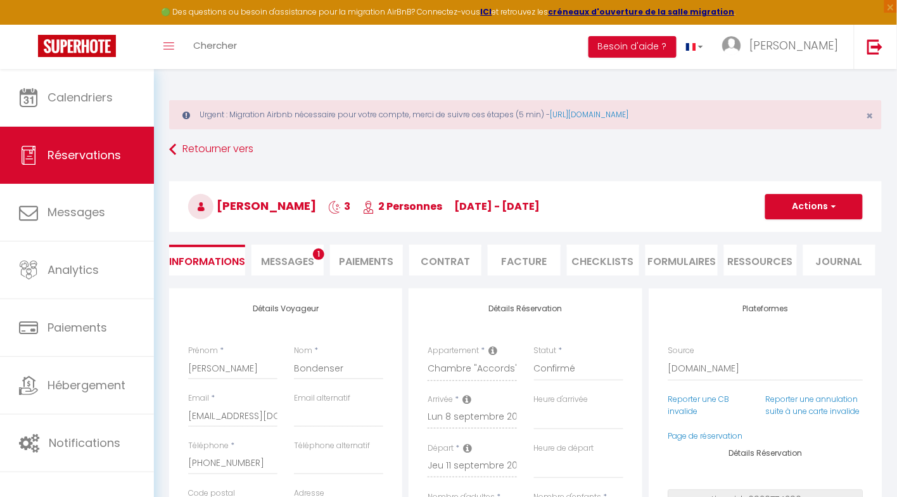
type input "15"
type input "5.3"
select select
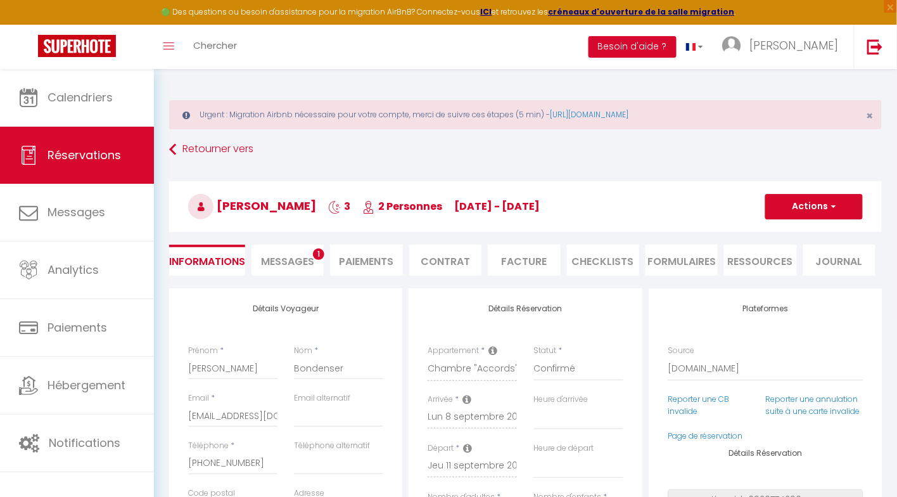
select select
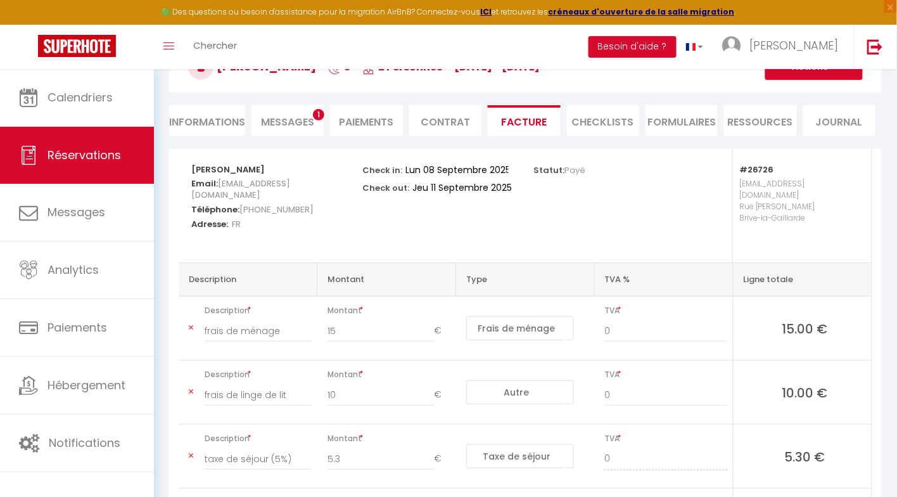
scroll to position [131, 0]
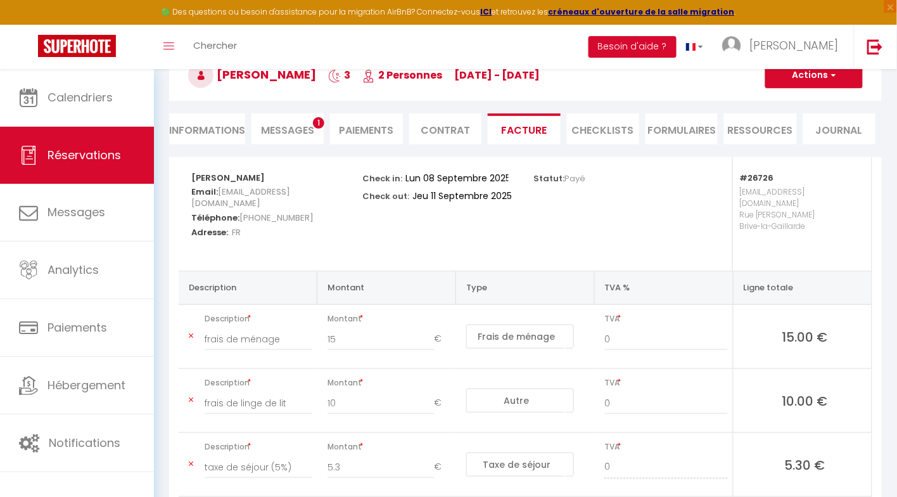
click at [223, 127] on li "Informations" at bounding box center [207, 128] width 76 height 31
select select
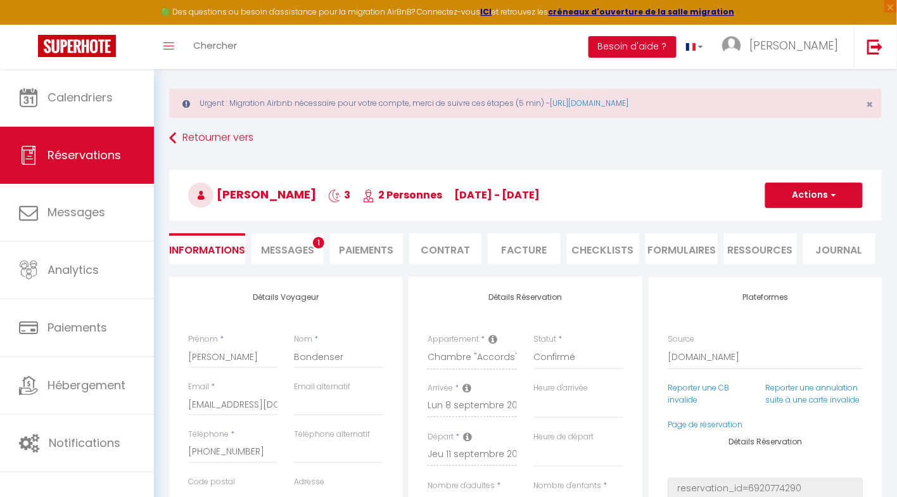
scroll to position [11, 0]
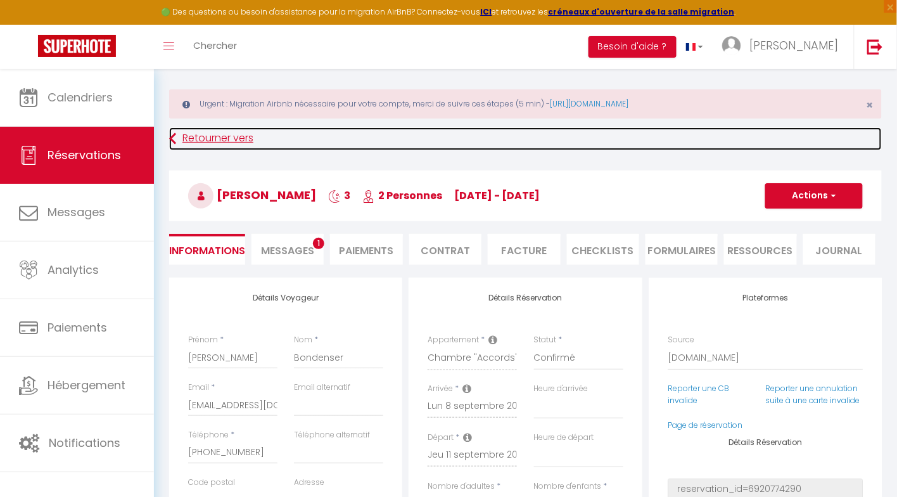
click at [202, 136] on link "Retourner vers" at bounding box center [525, 138] width 713 height 23
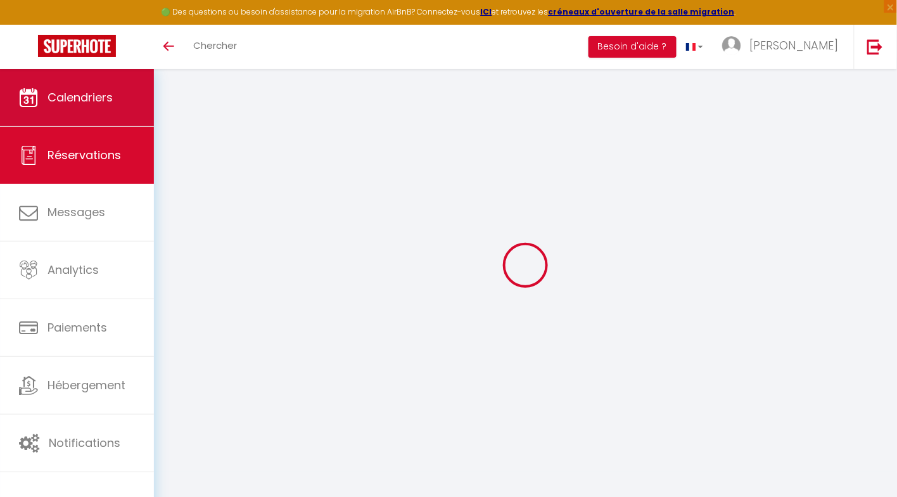
click at [78, 100] on span "Calendriers" at bounding box center [80, 97] width 65 height 16
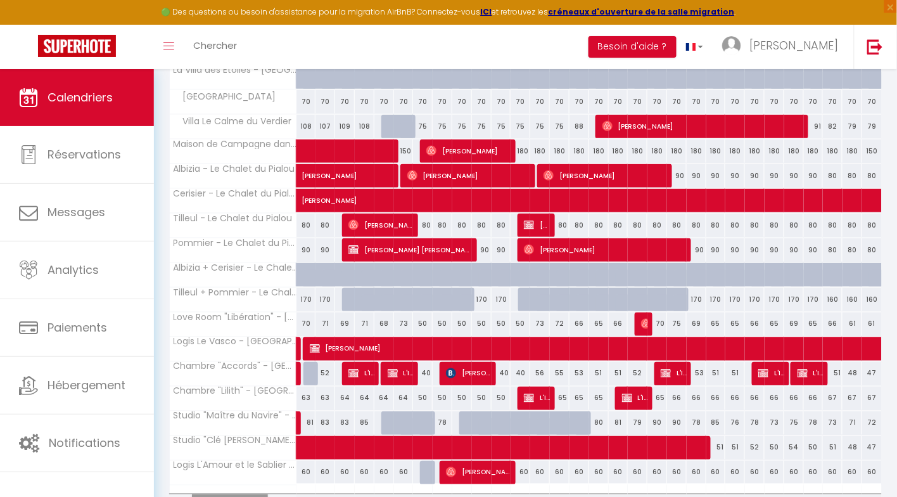
scroll to position [352, 0]
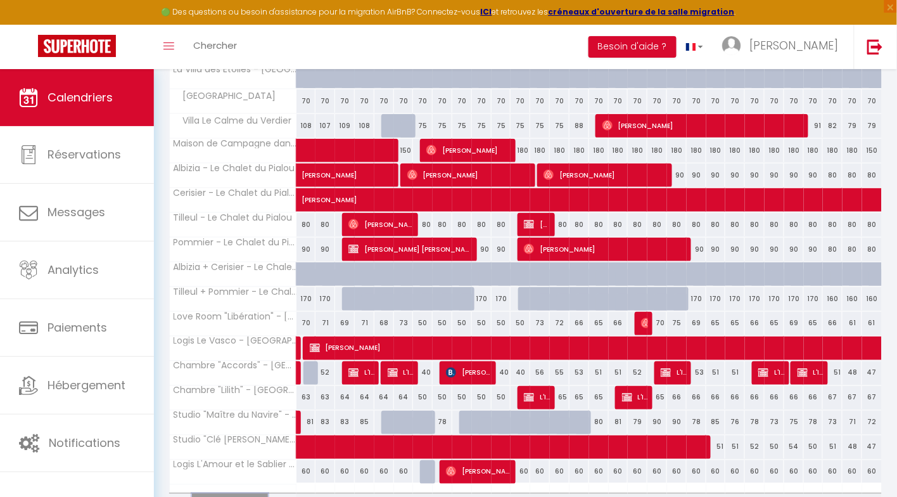
click at [225, 494] on button "Afficher plus" at bounding box center [230, 502] width 76 height 17
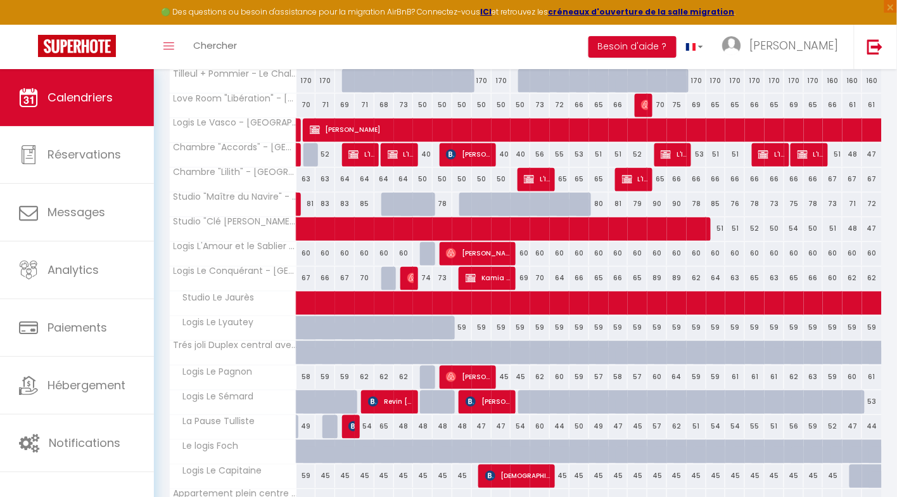
scroll to position [571, 0]
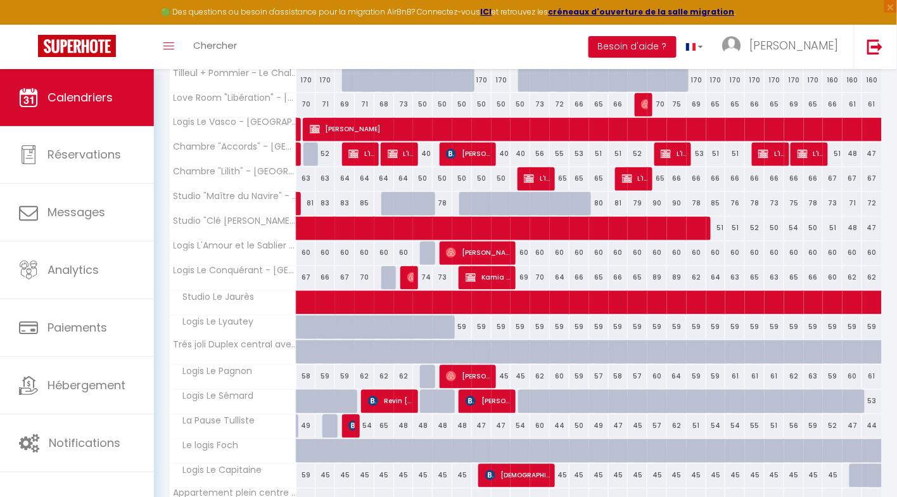
click at [467, 321] on div "59" at bounding box center [463, 327] width 20 height 23
type input "59"
type input "[DATE] Septembre 2025"
type input "Mer 10 Septembre 2025"
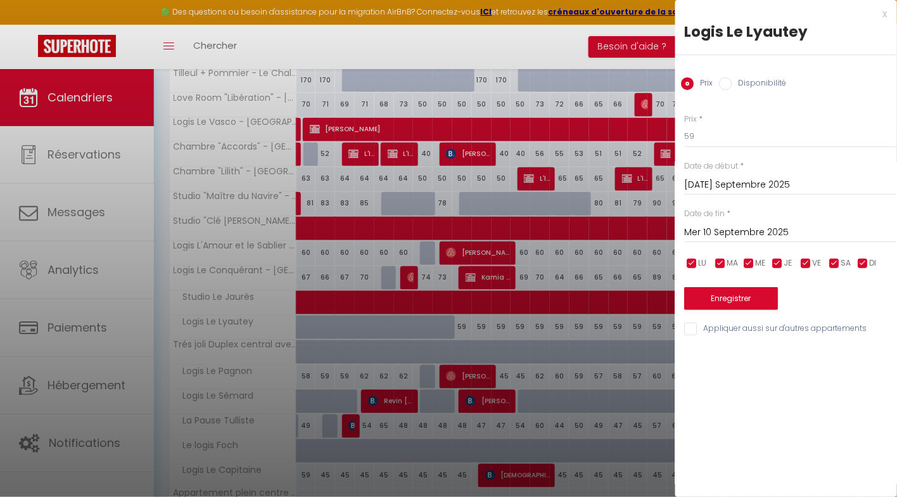
click at [510, 337] on div at bounding box center [448, 248] width 897 height 497
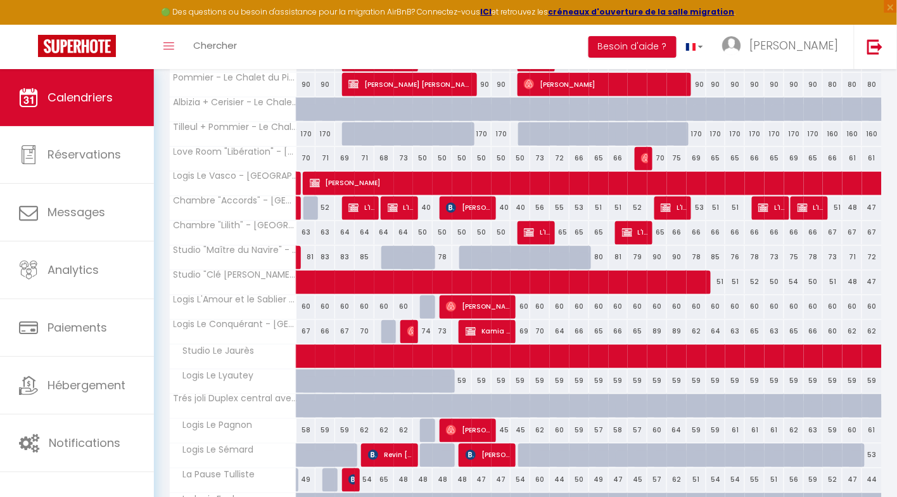
scroll to position [516, 0]
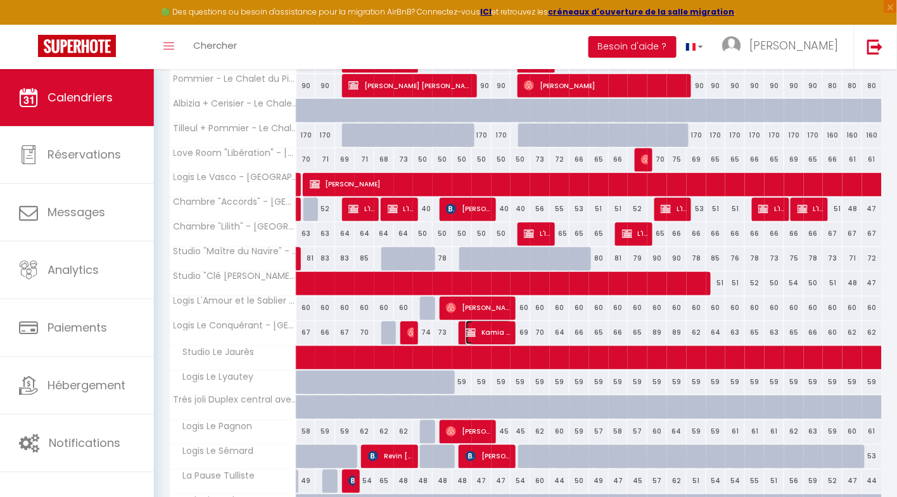
click at [474, 328] on img at bounding box center [471, 333] width 10 height 10
select select "OK"
select select "KO"
select select "0"
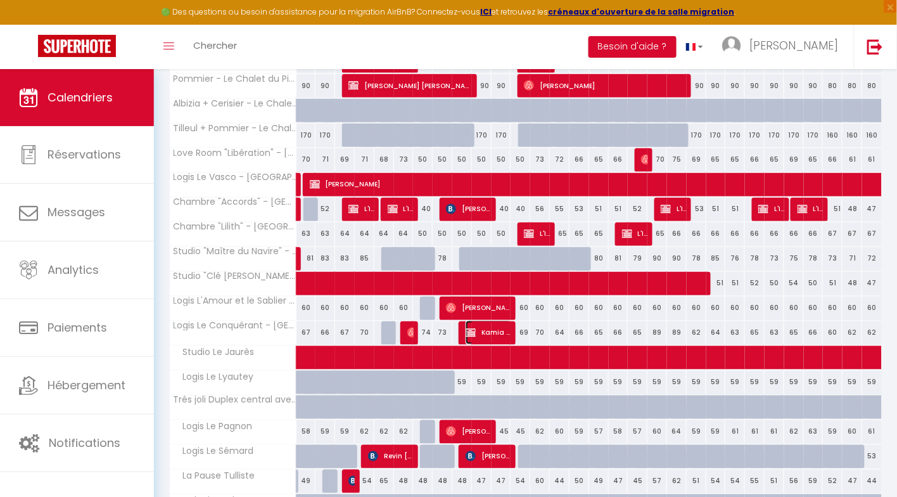
select select "1"
select select
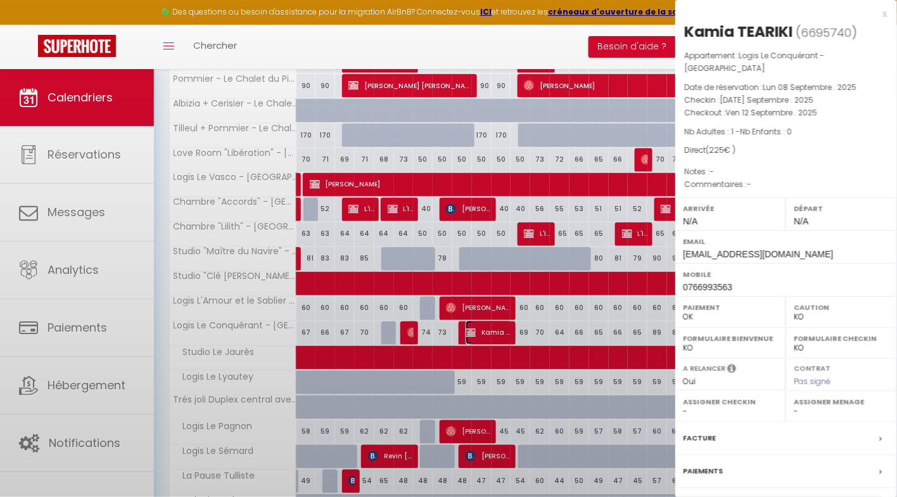
select select "45985"
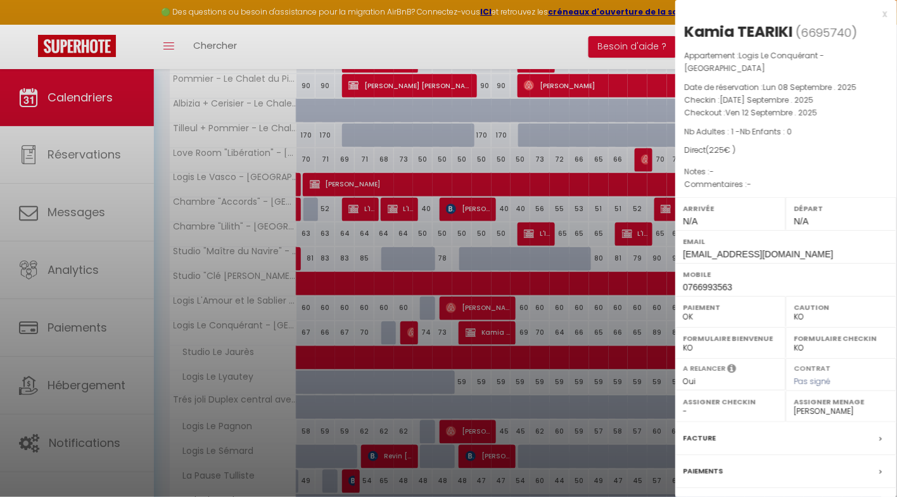
click at [514, 398] on div at bounding box center [448, 248] width 897 height 497
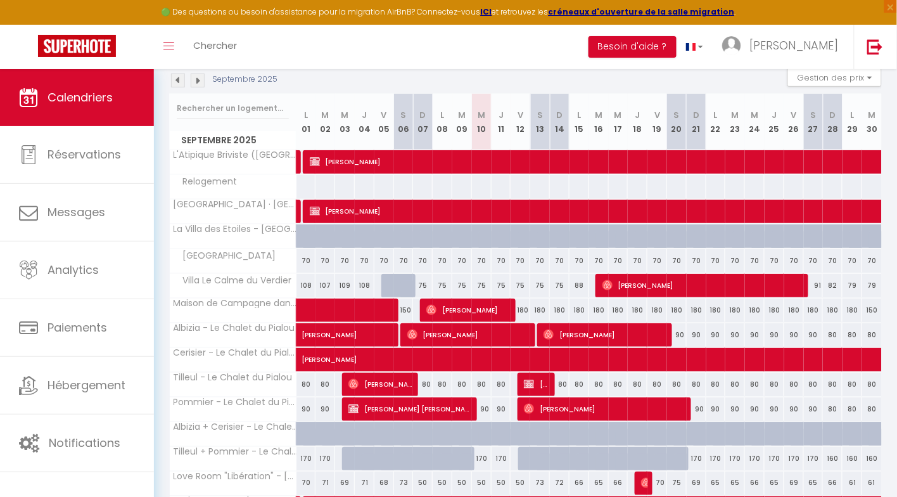
scroll to position [195, 0]
